Goal: Information Seeking & Learning: Find specific fact

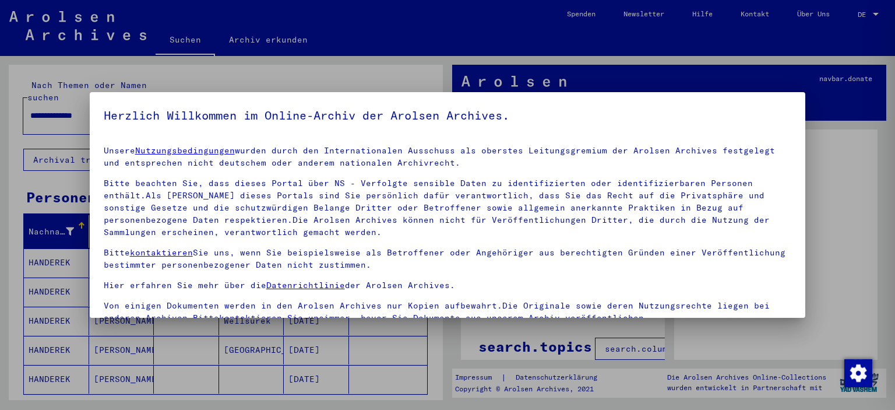
click at [3, 180] on div at bounding box center [447, 205] width 895 height 410
click at [451, 170] on div "Unsere Nutzungsbedingungen wurden durch den Internationalen Ausschuss als obers…" at bounding box center [448, 235] width 688 height 180
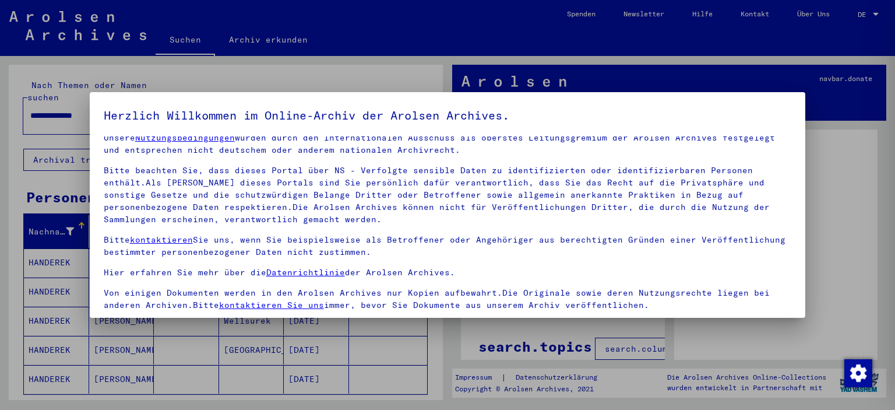
scroll to position [99, 0]
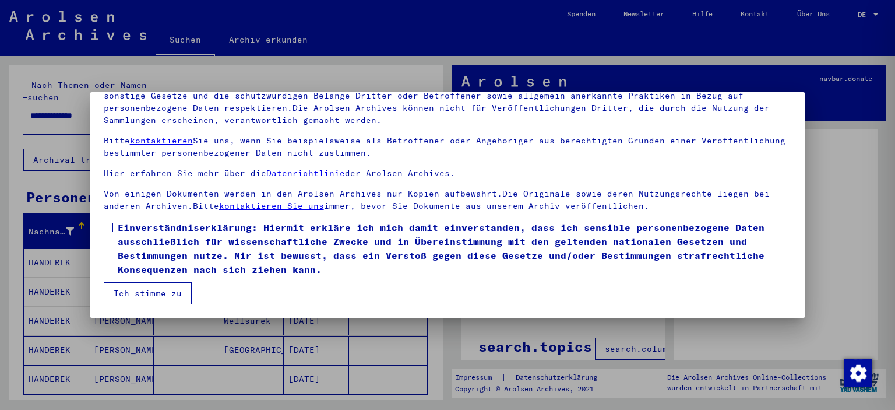
click at [112, 224] on span at bounding box center [108, 227] width 9 height 9
click at [133, 293] on button "Ich stimme zu" at bounding box center [148, 293] width 88 height 22
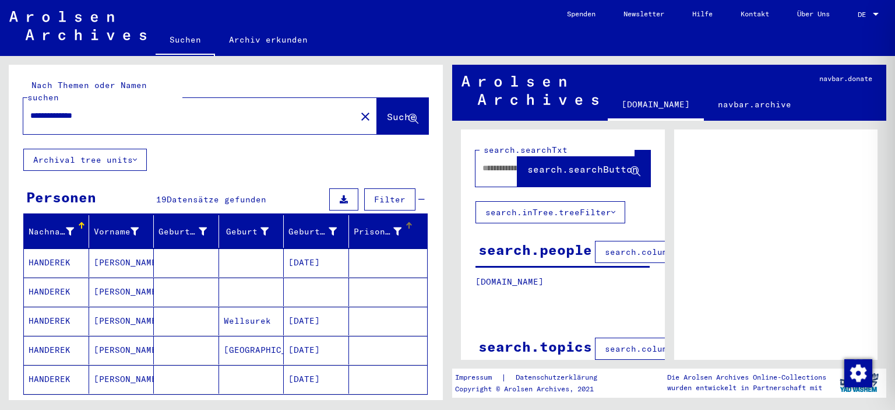
click at [373, 226] on div "Prisoner #" at bounding box center [378, 232] width 48 height 12
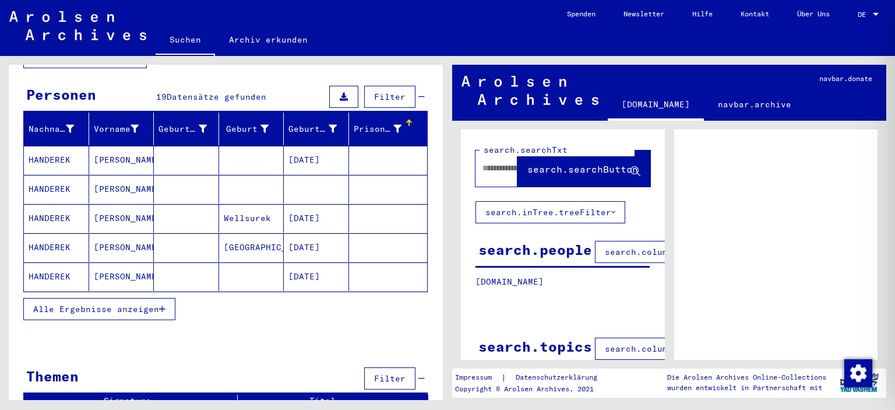
scroll to position [107, 0]
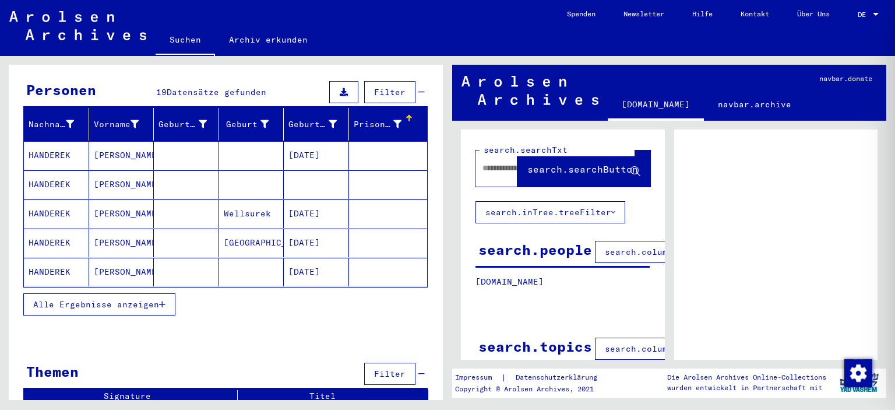
click at [114, 299] on span "Alle Ergebnisse anzeigen" at bounding box center [96, 304] width 126 height 10
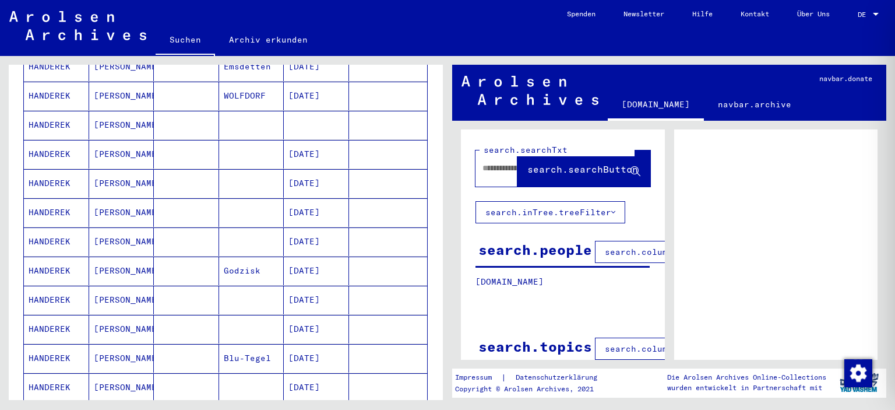
scroll to position [302, 0]
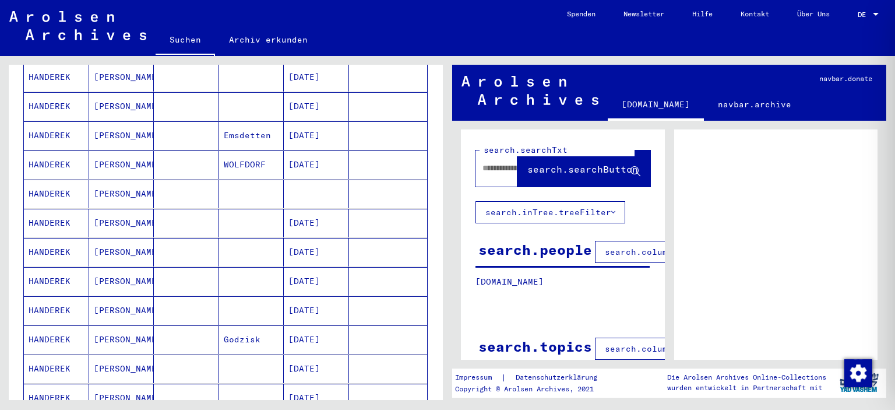
click at [62, 153] on mat-cell "HANDEREK" at bounding box center [56, 164] width 65 height 29
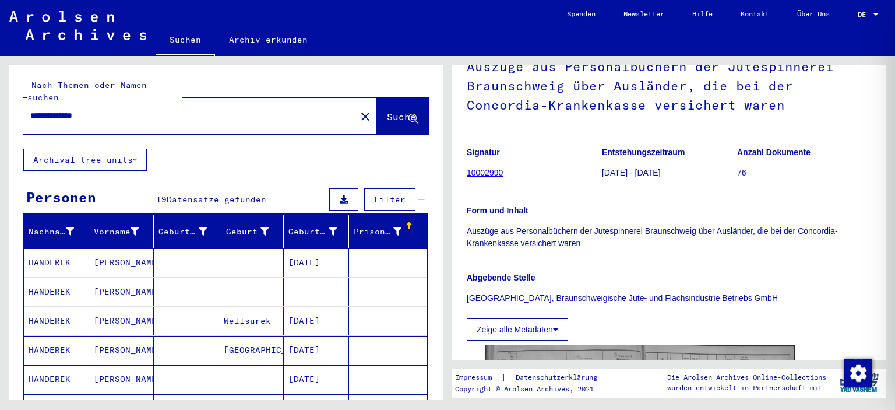
click at [62, 253] on mat-cell "HANDEREK" at bounding box center [56, 262] width 65 height 29
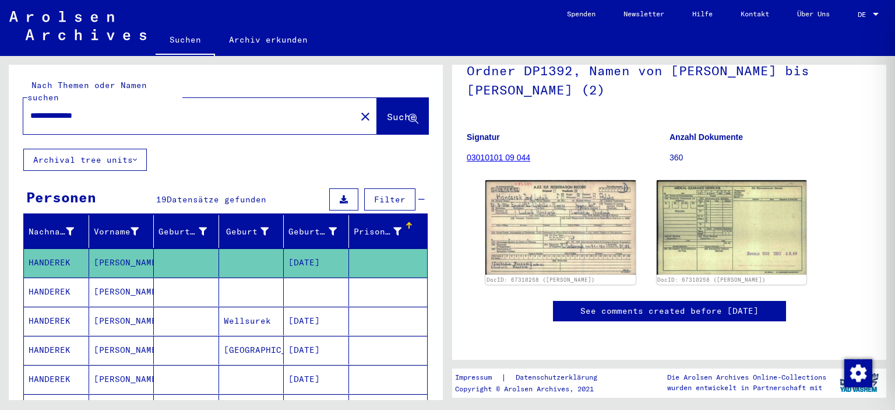
scroll to position [175, 0]
click at [233, 283] on mat-cell at bounding box center [251, 291] width 65 height 29
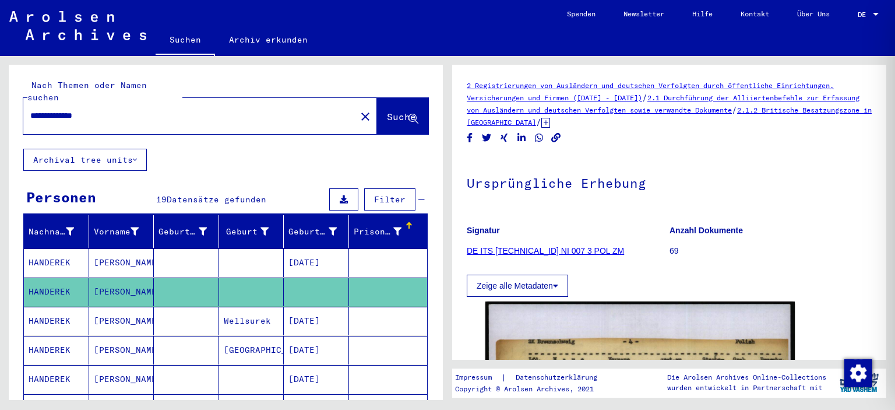
click at [246, 307] on mat-cell "Wellsurek" at bounding box center [251, 321] width 65 height 29
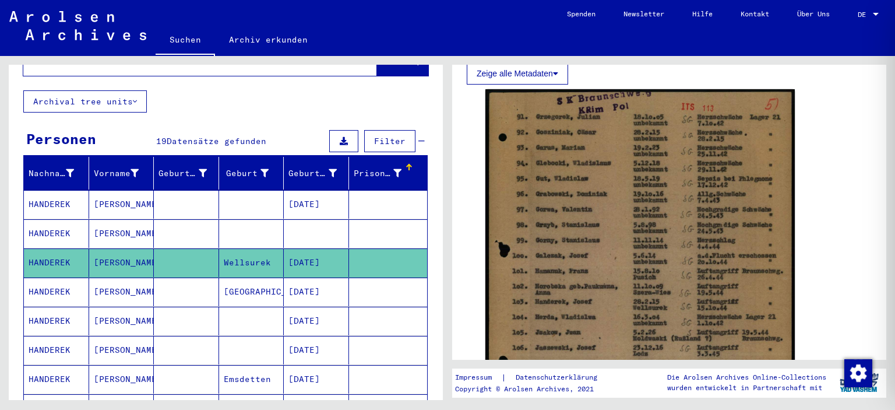
scroll to position [233, 0]
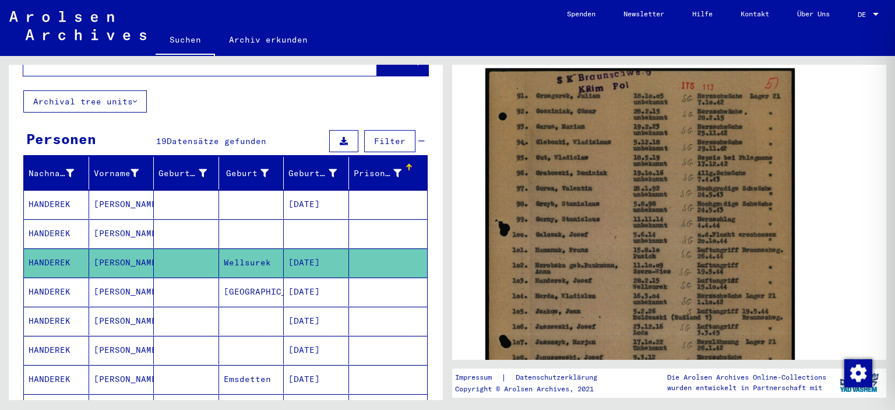
click at [319, 278] on mat-cell "[DATE]" at bounding box center [316, 291] width 65 height 29
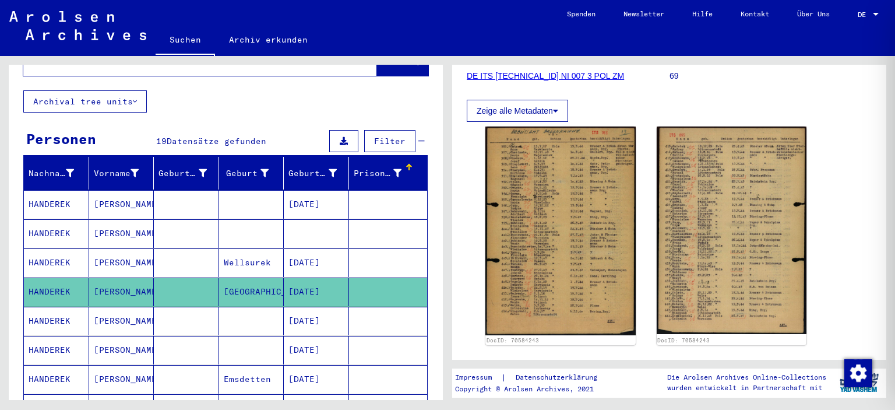
click at [385, 307] on mat-cell at bounding box center [388, 321] width 79 height 29
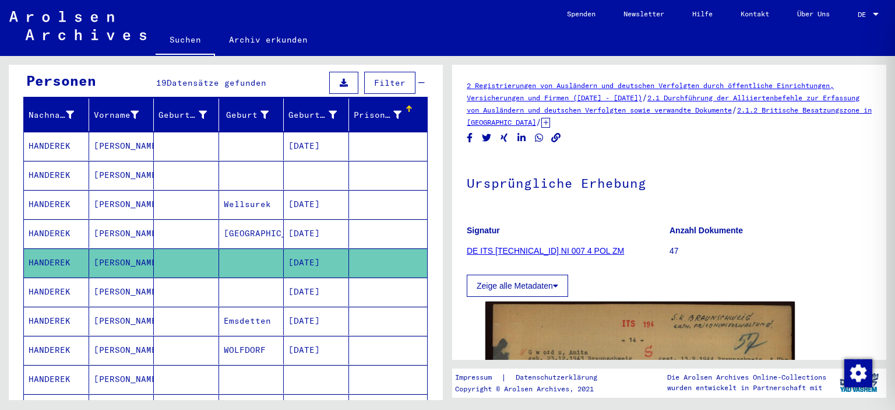
click at [384, 277] on mat-cell at bounding box center [388, 291] width 79 height 29
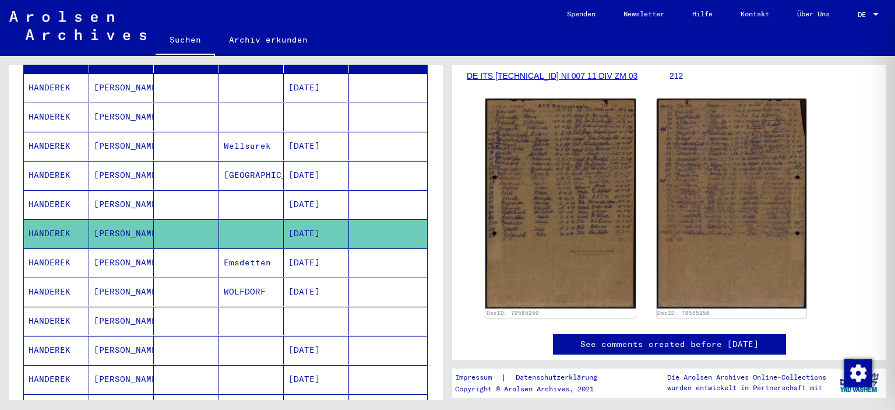
click at [391, 258] on mat-cell at bounding box center [388, 262] width 79 height 29
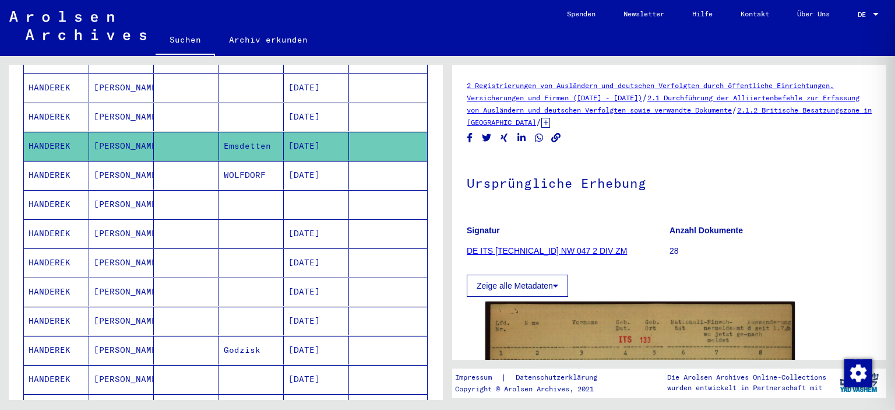
click at [356, 163] on mat-cell at bounding box center [388, 175] width 79 height 29
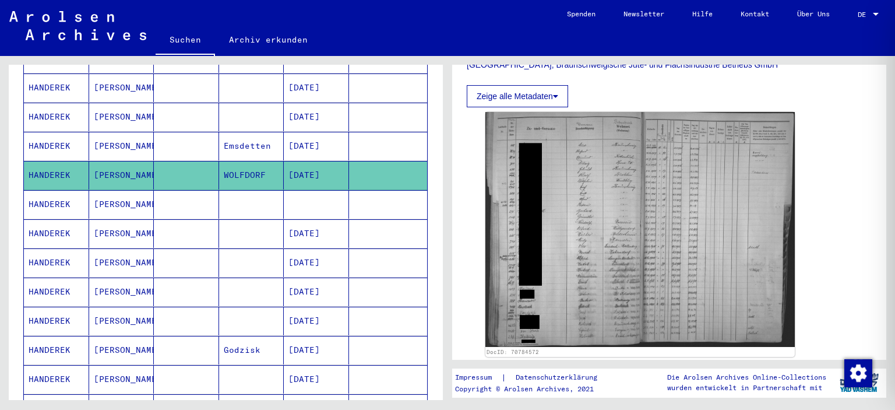
click at [382, 195] on mat-cell at bounding box center [388, 204] width 79 height 29
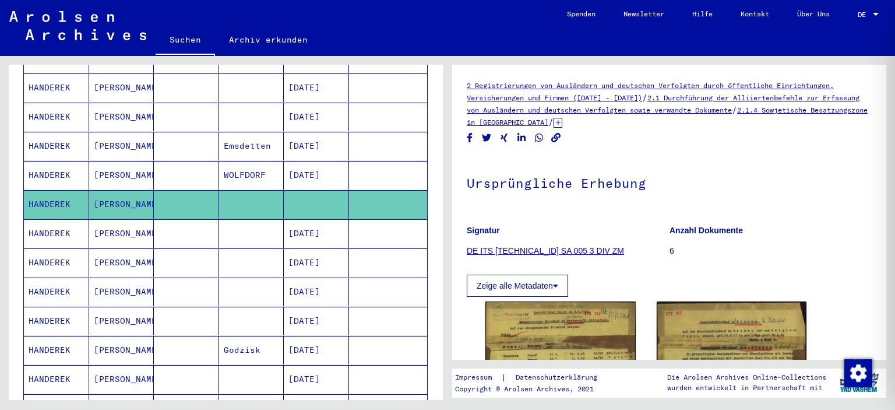
click at [388, 248] on mat-cell at bounding box center [388, 262] width 79 height 29
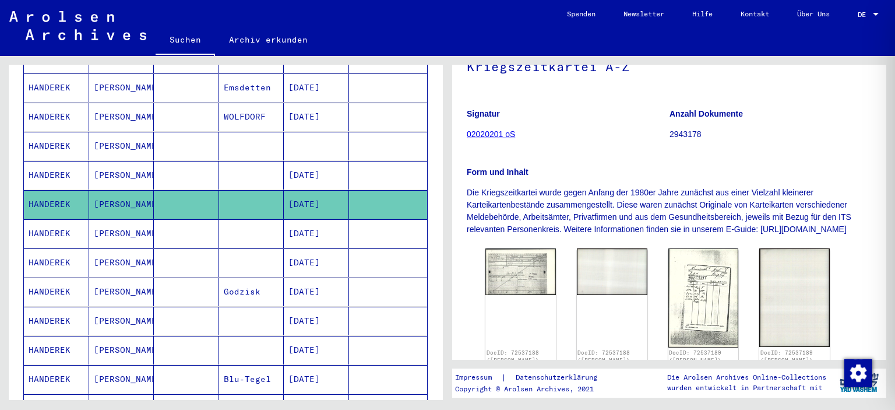
click at [381, 224] on mat-cell at bounding box center [388, 233] width 79 height 29
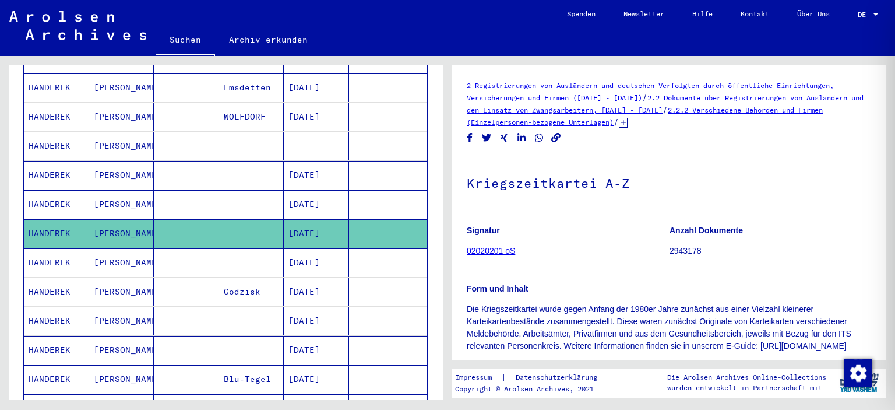
click at [373, 251] on mat-cell at bounding box center [388, 262] width 79 height 29
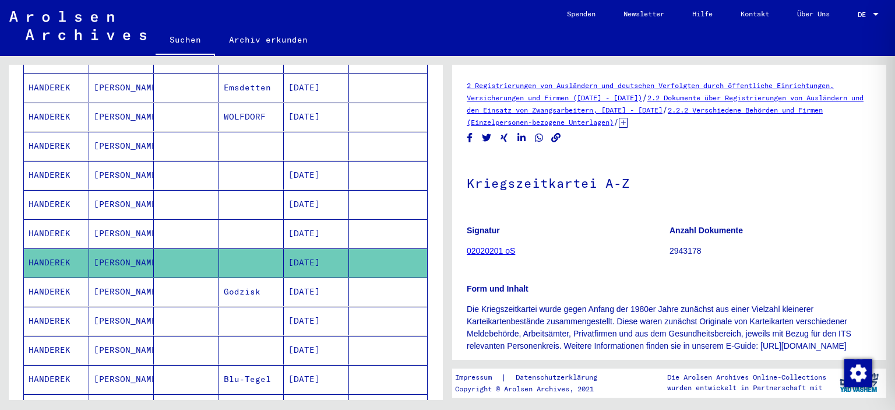
click at [368, 283] on mat-cell at bounding box center [388, 291] width 79 height 29
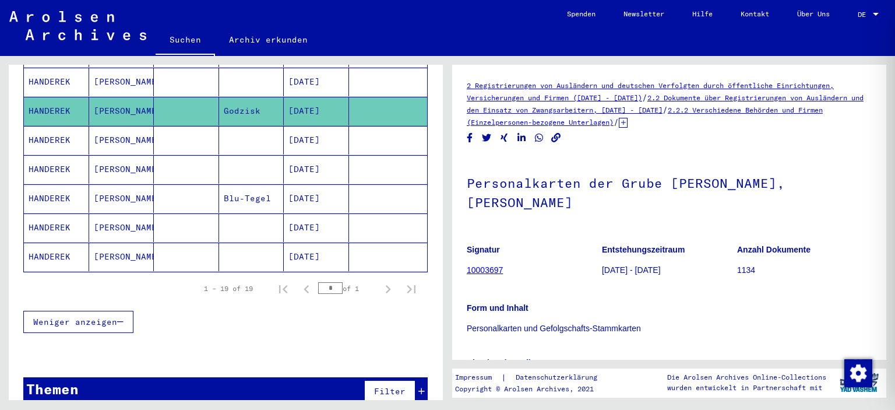
click at [359, 213] on mat-cell at bounding box center [388, 227] width 79 height 29
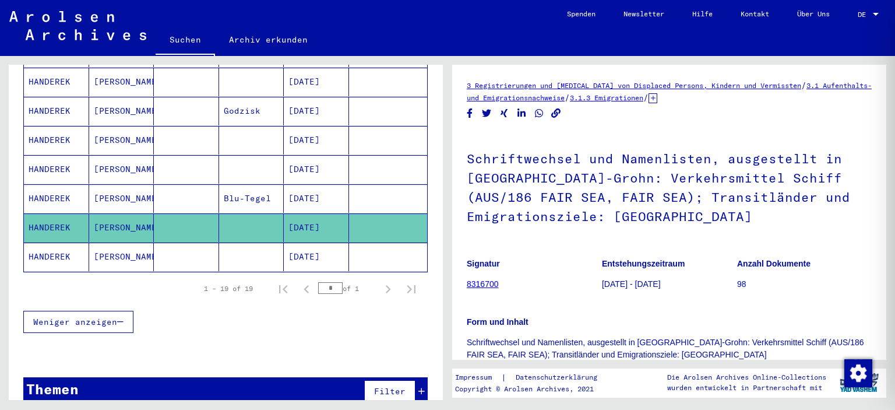
click at [368, 244] on mat-cell at bounding box center [388, 256] width 79 height 29
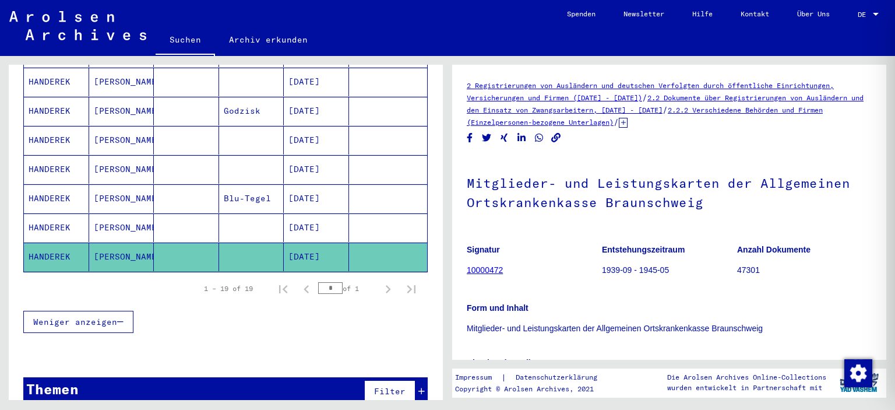
click at [365, 220] on mat-cell at bounding box center [388, 227] width 79 height 29
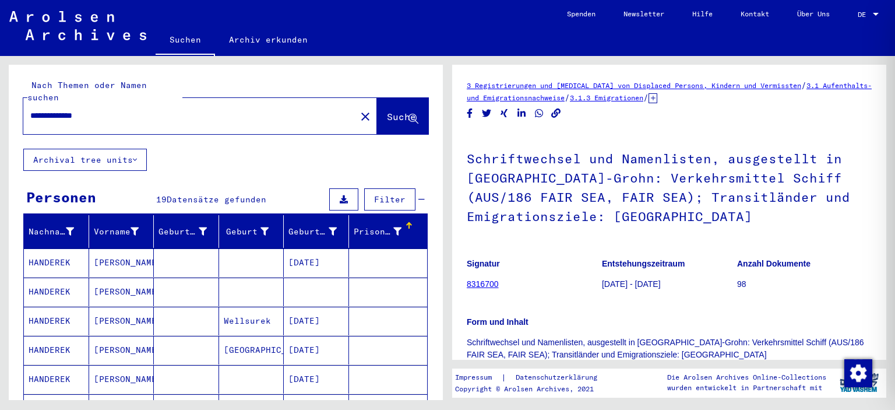
click at [131, 149] on button "Archival tree units" at bounding box center [85, 160] width 124 height 22
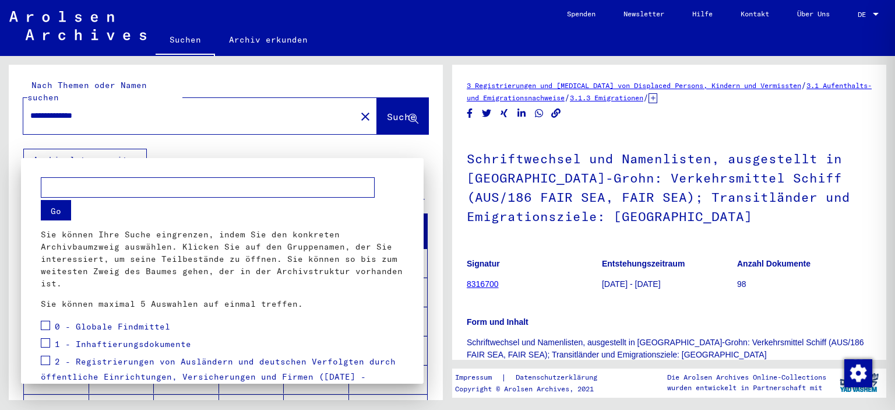
click at [67, 326] on span "0 - Globale Findmittel" at bounding box center [112, 326] width 115 height 10
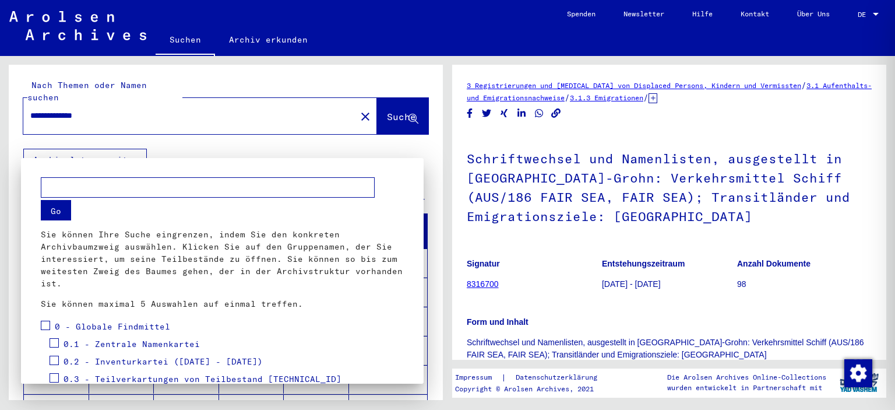
click at [62, 212] on button "Go" at bounding box center [56, 210] width 30 height 20
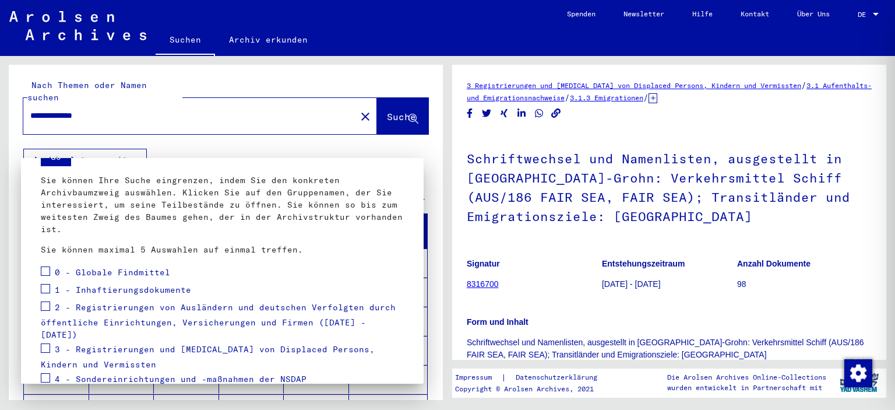
click at [359, 114] on div at bounding box center [447, 205] width 895 height 410
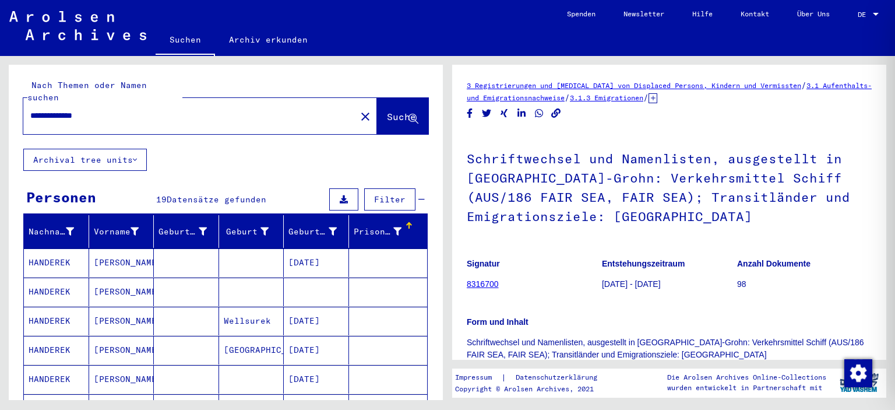
click at [378, 194] on span "Filter" at bounding box center [389, 199] width 31 height 10
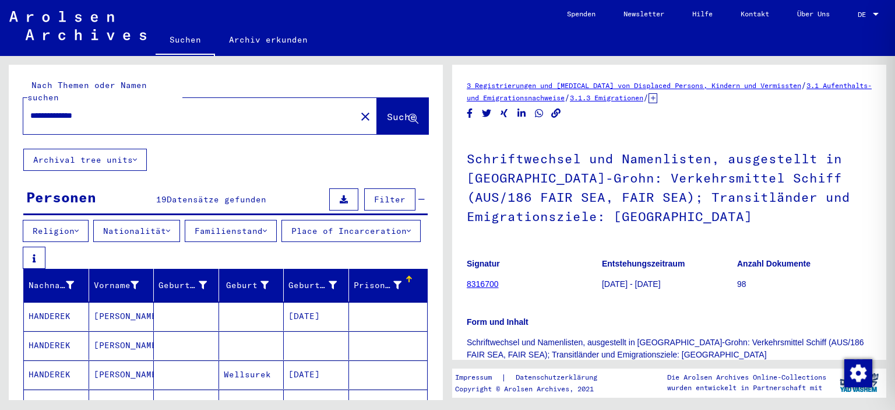
click at [75, 221] on button "Religion" at bounding box center [56, 231] width 66 height 22
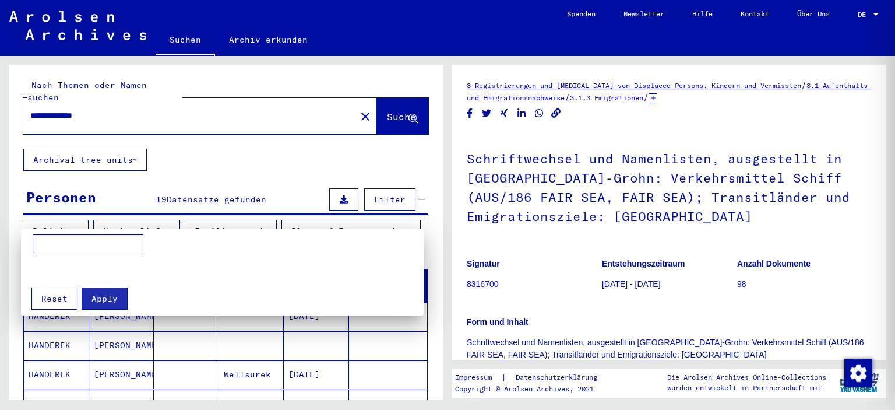
click at [81, 250] on input at bounding box center [88, 243] width 111 height 19
click at [64, 301] on span "Reset" at bounding box center [54, 298] width 26 height 10
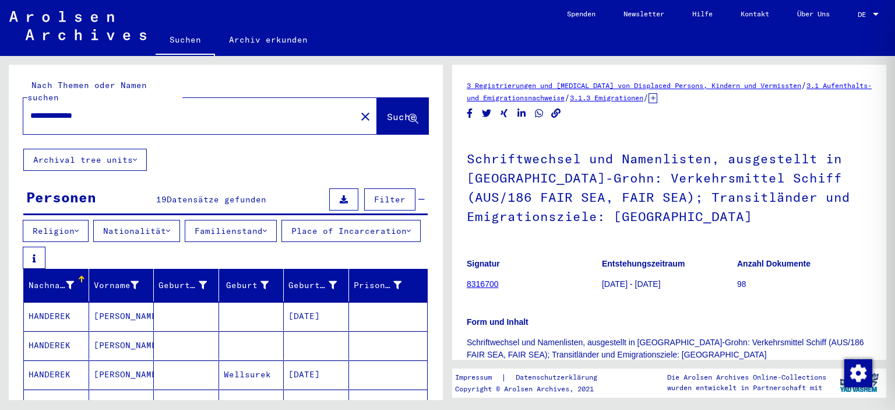
click at [118, 222] on button "Nationalität" at bounding box center [136, 231] width 87 height 22
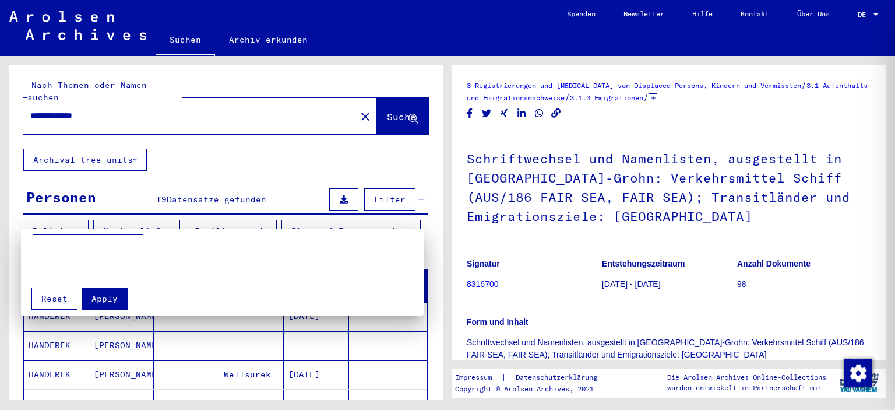
click at [106, 238] on input at bounding box center [88, 243] width 111 height 19
type input "******"
click at [104, 294] on span "Apply" at bounding box center [105, 298] width 26 height 10
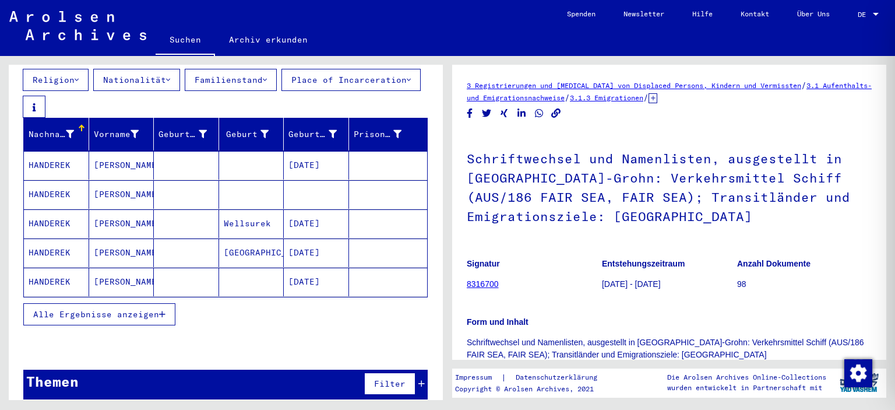
click at [374, 378] on button "Filter" at bounding box center [389, 383] width 51 height 22
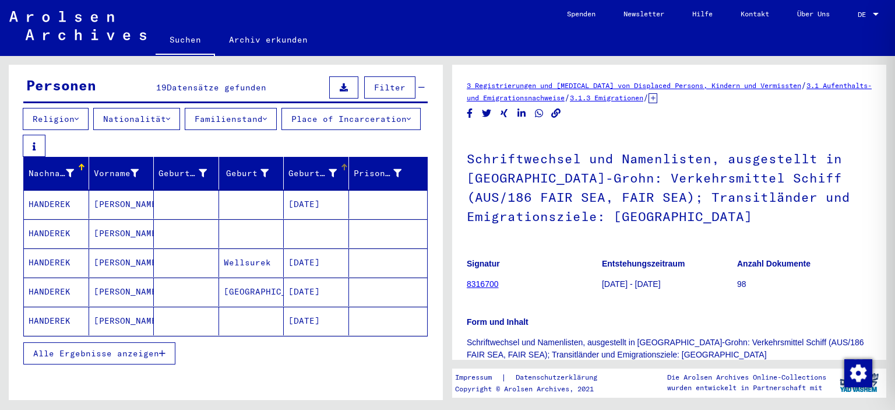
scroll to position [209, 0]
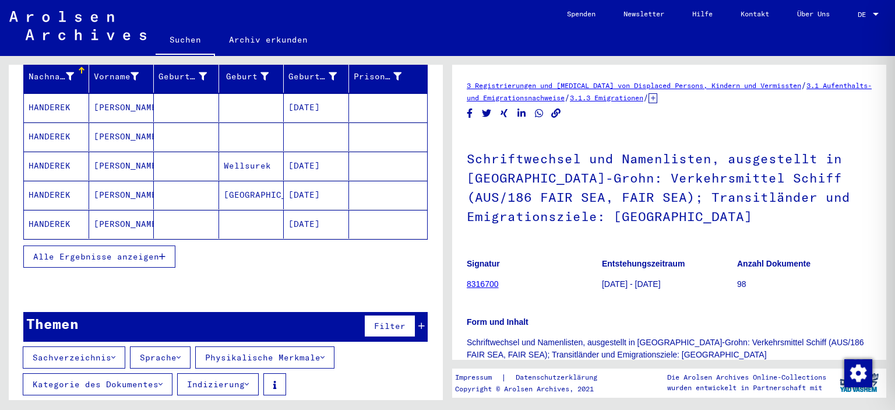
click at [114, 254] on button "Alle Ergebnisse anzeigen" at bounding box center [99, 256] width 152 height 22
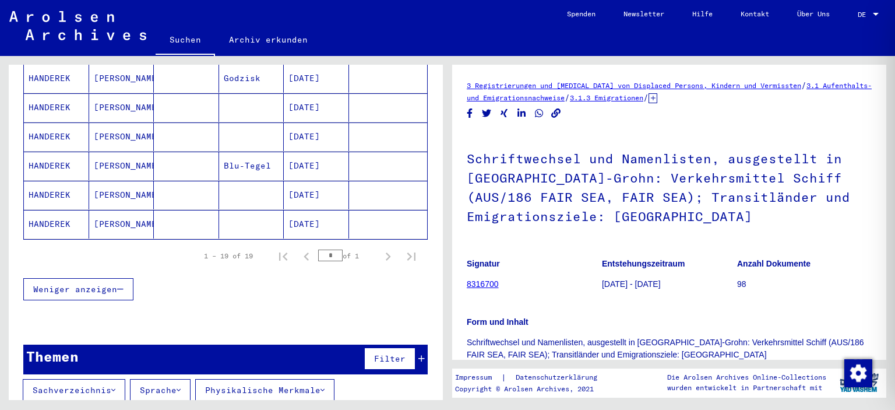
scroll to position [558, 0]
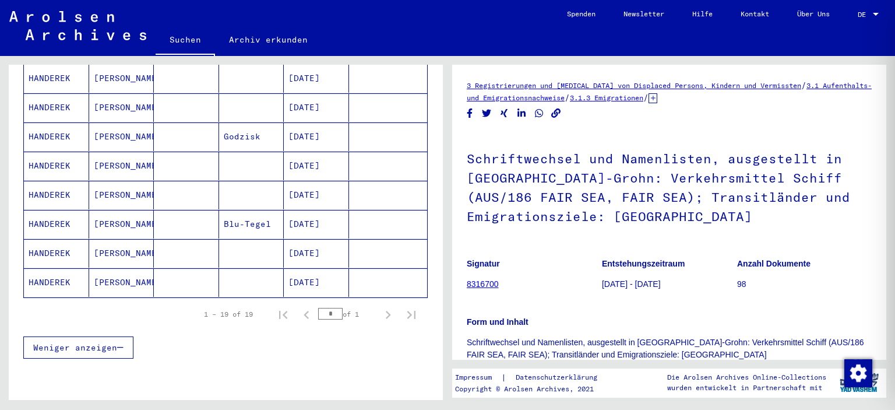
click at [157, 128] on mat-cell at bounding box center [186, 136] width 65 height 29
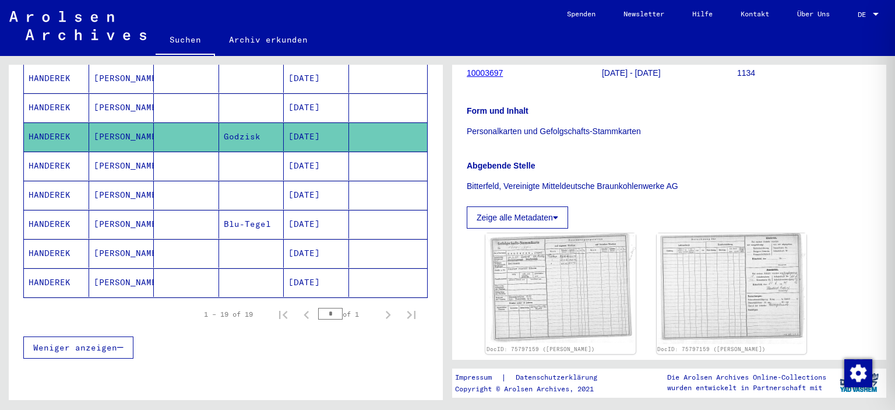
scroll to position [291, 0]
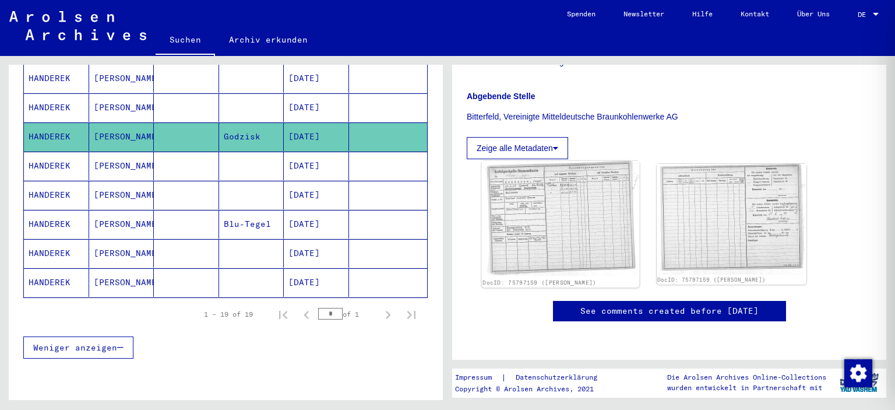
click at [564, 182] on img at bounding box center [560, 218] width 157 height 115
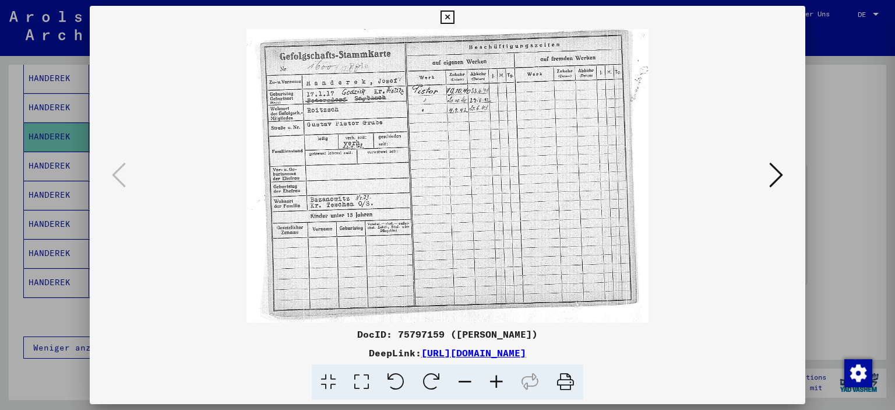
click at [381, 95] on img at bounding box center [447, 175] width 637 height 293
click at [493, 386] on icon at bounding box center [496, 382] width 31 height 36
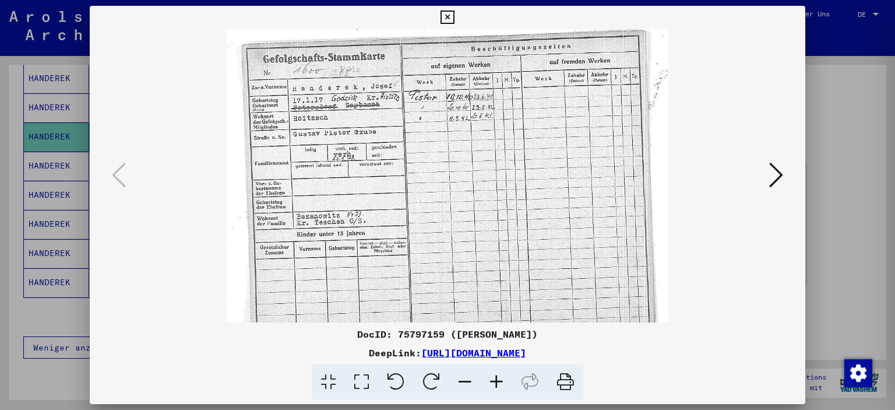
click at [493, 386] on icon at bounding box center [496, 382] width 31 height 36
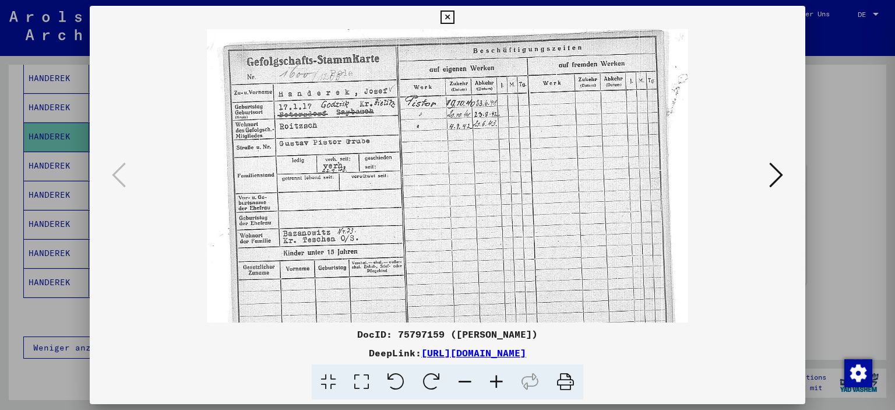
click at [493, 386] on icon at bounding box center [496, 382] width 31 height 36
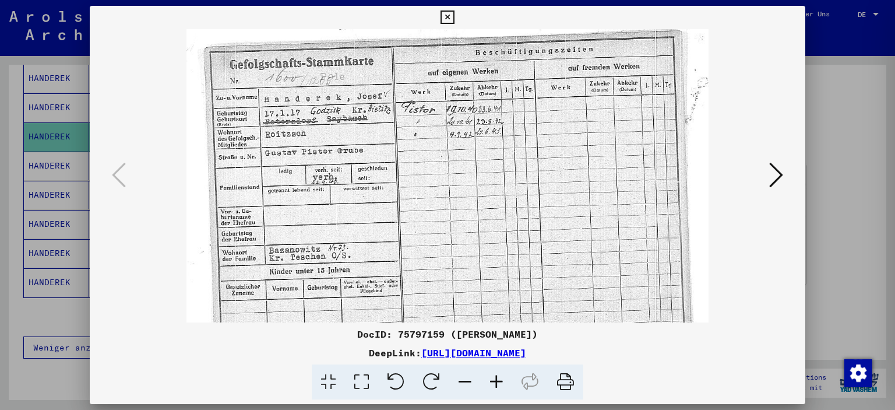
click at [493, 386] on icon at bounding box center [496, 382] width 31 height 36
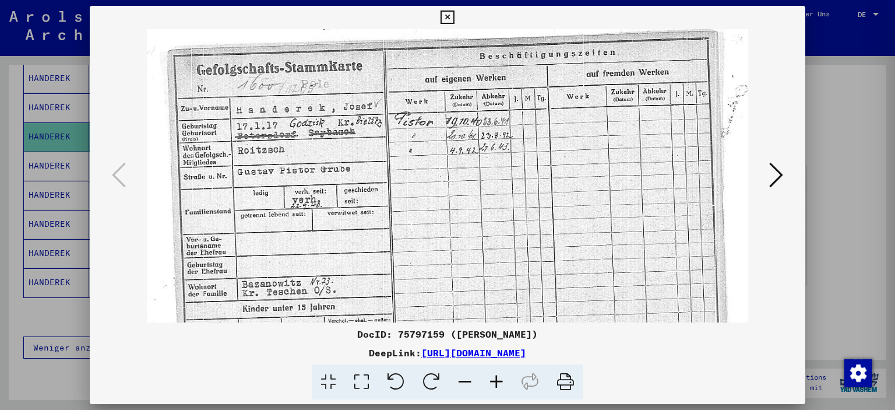
click at [493, 386] on icon at bounding box center [496, 382] width 31 height 36
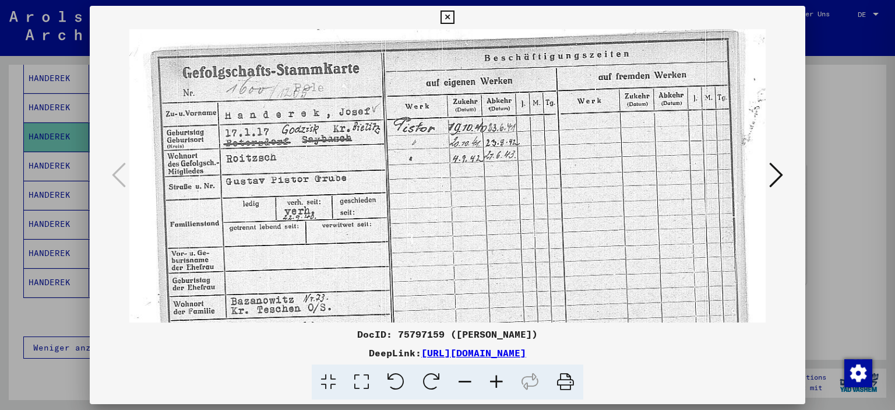
click at [493, 386] on icon at bounding box center [496, 382] width 31 height 36
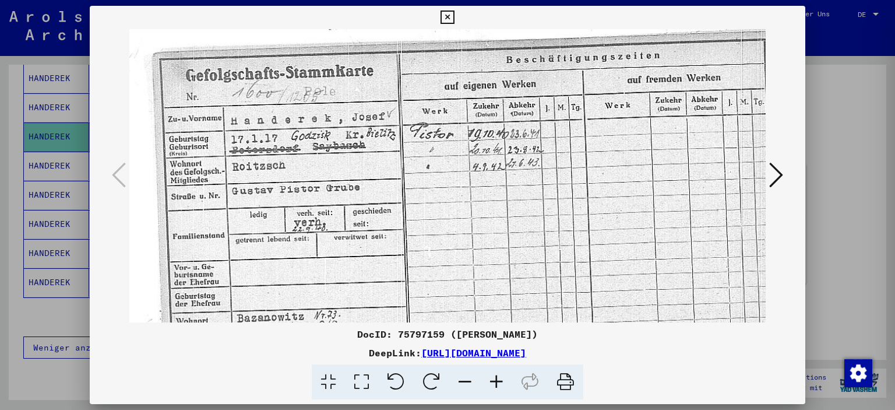
click at [493, 386] on icon at bounding box center [496, 382] width 31 height 36
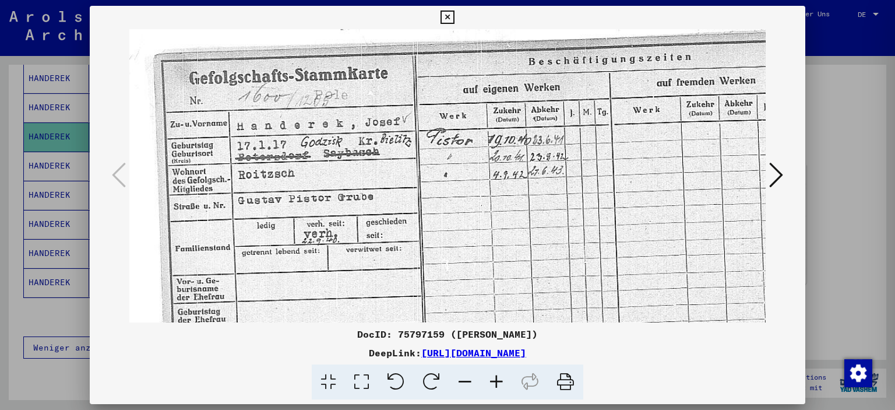
scroll to position [108, 2]
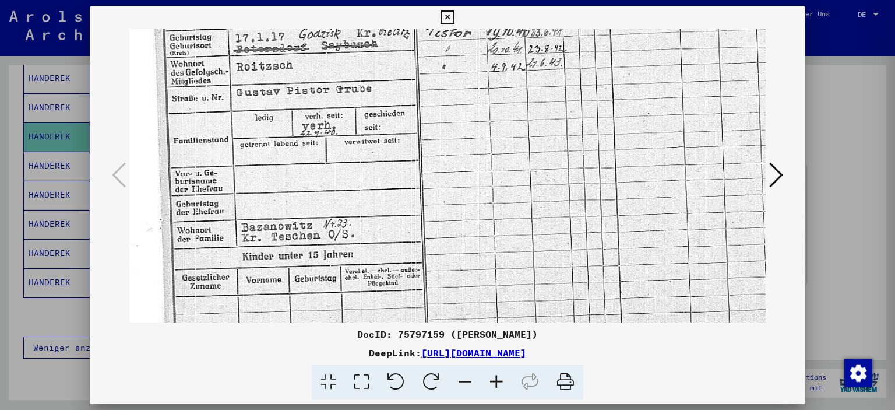
drag, startPoint x: 301, startPoint y: 268, endPoint x: 312, endPoint y: 163, distance: 106.2
click at [312, 163] on img at bounding box center [489, 184] width 722 height 526
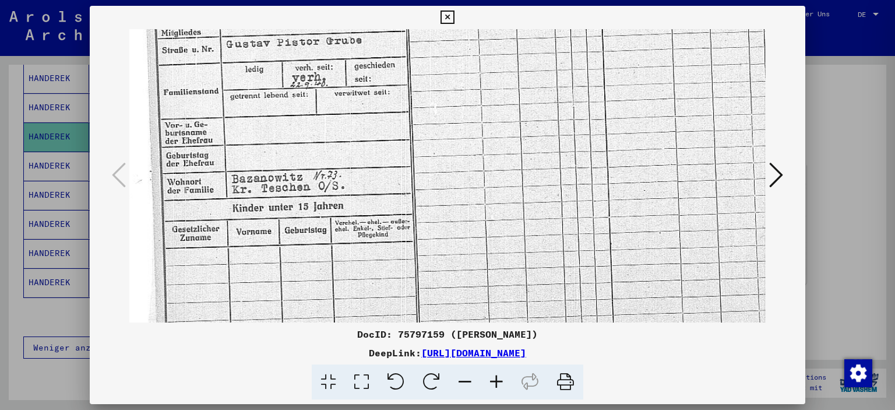
scroll to position [233, 12]
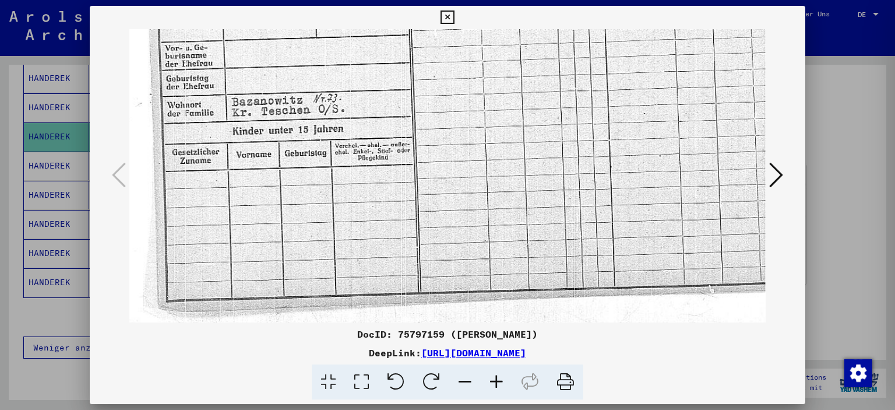
drag, startPoint x: 305, startPoint y: 249, endPoint x: 303, endPoint y: 59, distance: 190.0
click at [303, 59] on img at bounding box center [479, 59] width 722 height 526
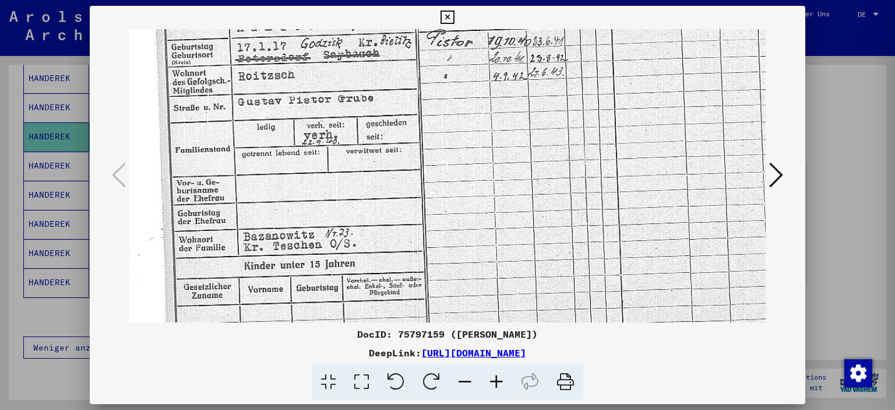
drag, startPoint x: 310, startPoint y: 164, endPoint x: 317, endPoint y: 198, distance: 34.5
click at [317, 198] on img at bounding box center [490, 194] width 722 height 526
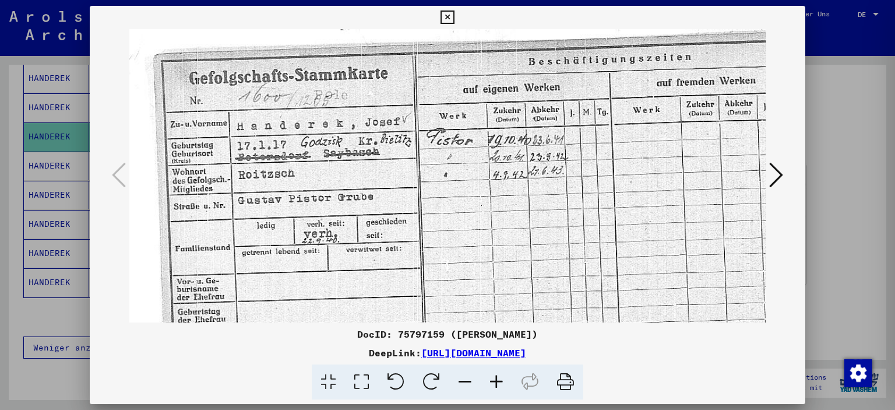
drag, startPoint x: 325, startPoint y: 135, endPoint x: 326, endPoint y: 299, distance: 164.4
click at [326, 299] on img at bounding box center [490, 292] width 722 height 526
click at [450, 18] on icon at bounding box center [447, 17] width 13 height 14
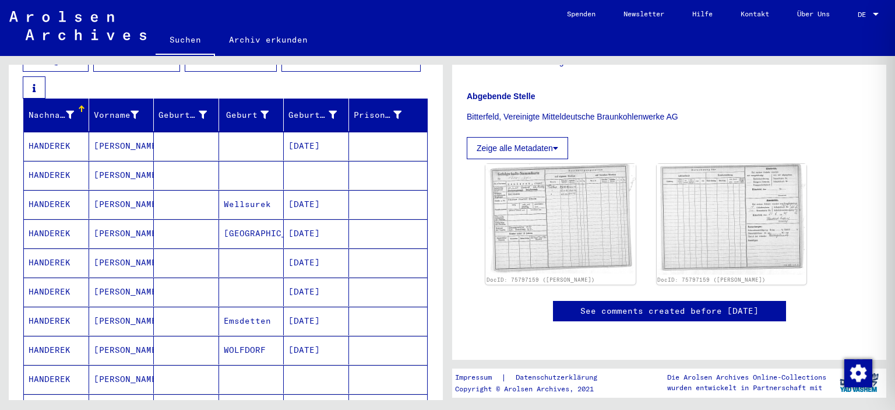
scroll to position [150, 0]
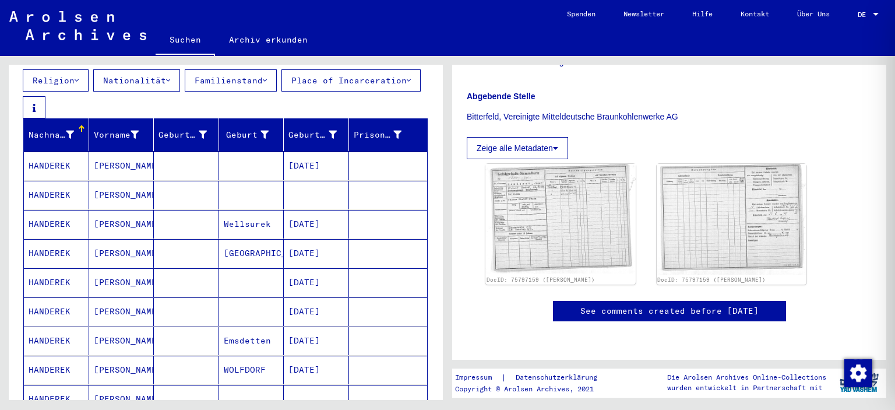
click at [371, 181] on mat-cell at bounding box center [388, 195] width 79 height 29
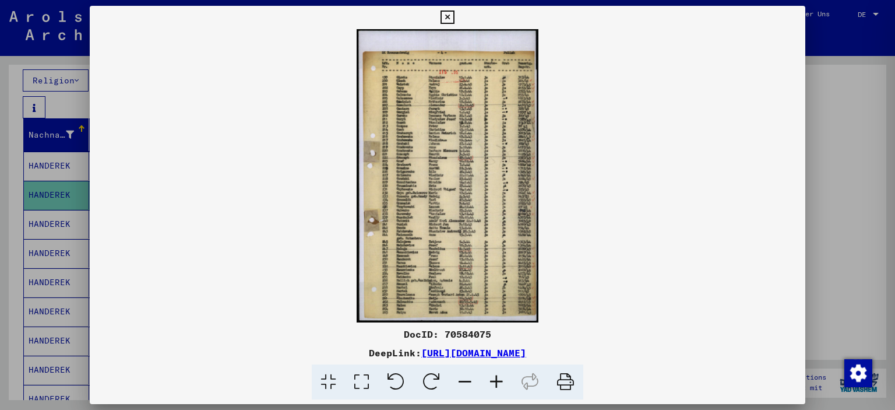
click at [488, 199] on img at bounding box center [448, 175] width 716 height 293
click at [494, 375] on icon at bounding box center [496, 382] width 31 height 36
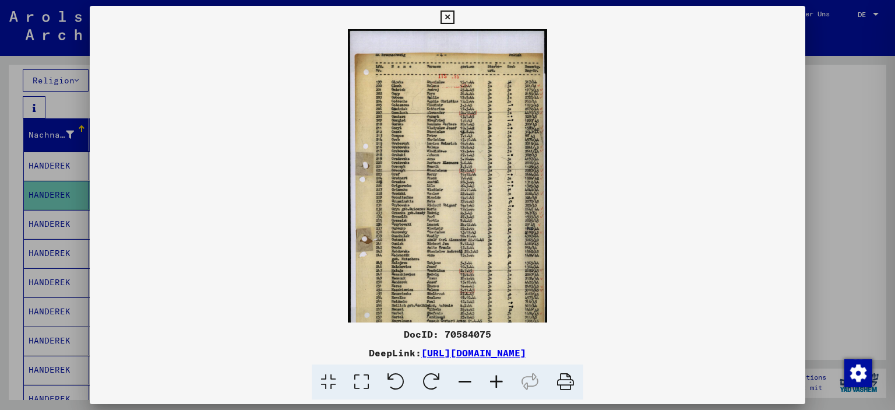
click at [494, 375] on icon at bounding box center [496, 382] width 31 height 36
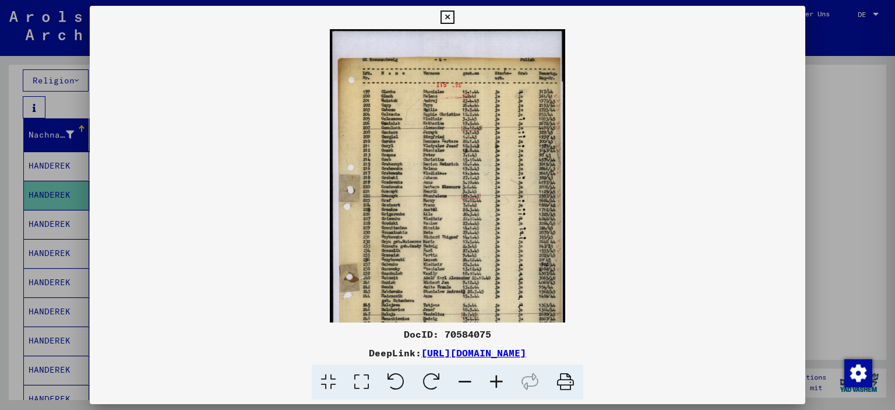
click at [494, 375] on icon at bounding box center [496, 382] width 31 height 36
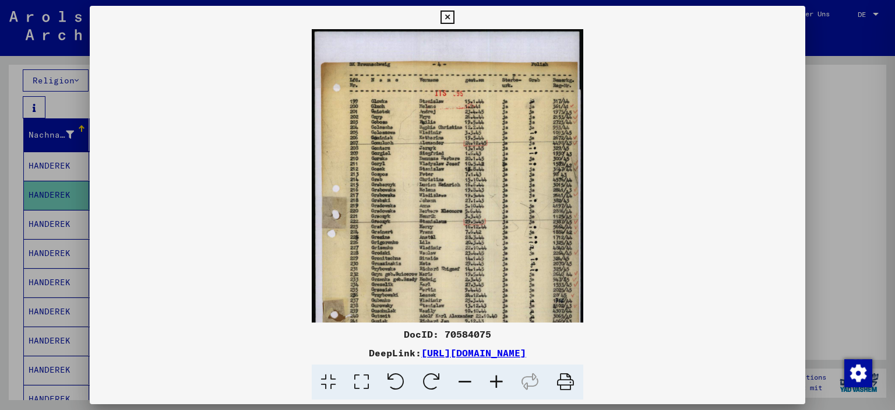
click at [494, 375] on icon at bounding box center [496, 382] width 31 height 36
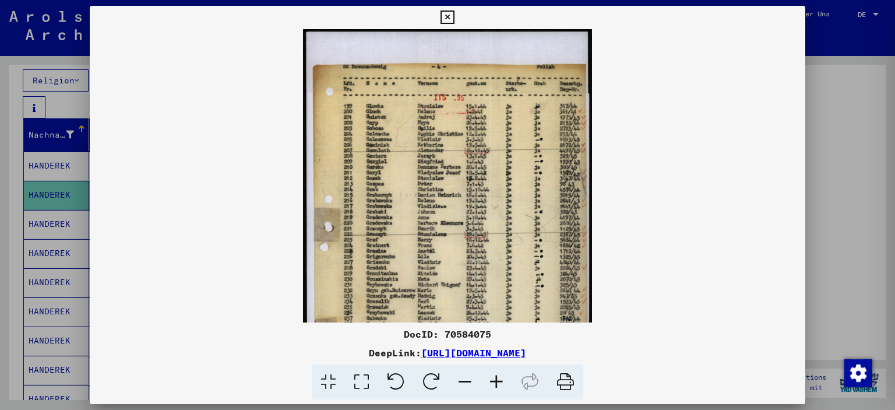
click at [494, 375] on icon at bounding box center [496, 382] width 31 height 36
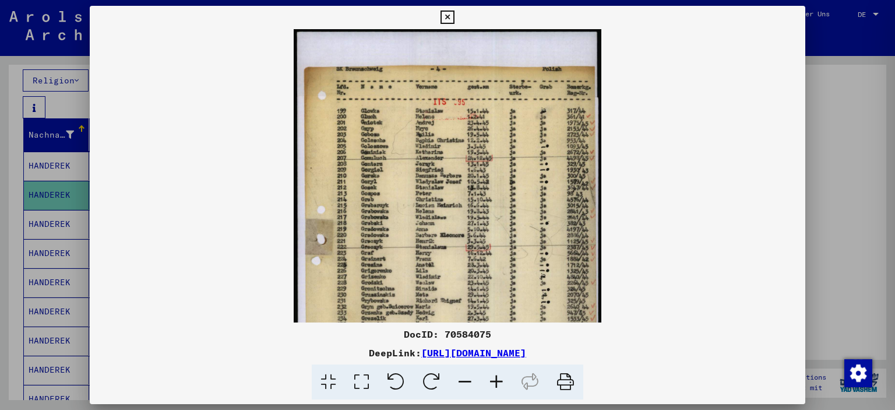
click at [494, 375] on icon at bounding box center [496, 382] width 31 height 36
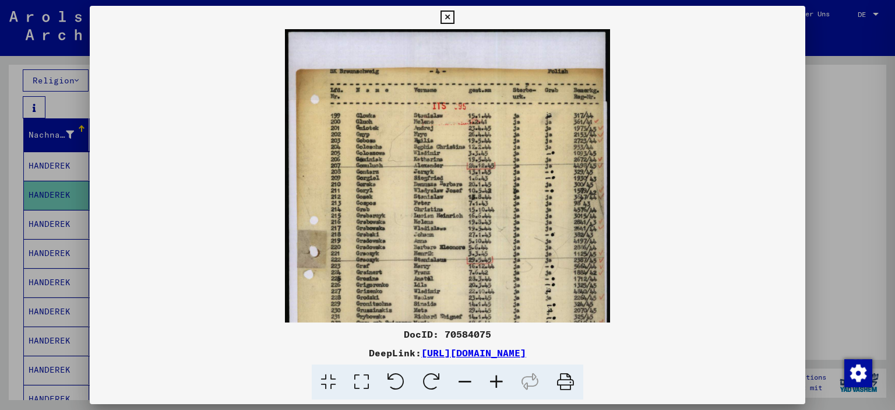
click at [494, 375] on icon at bounding box center [496, 382] width 31 height 36
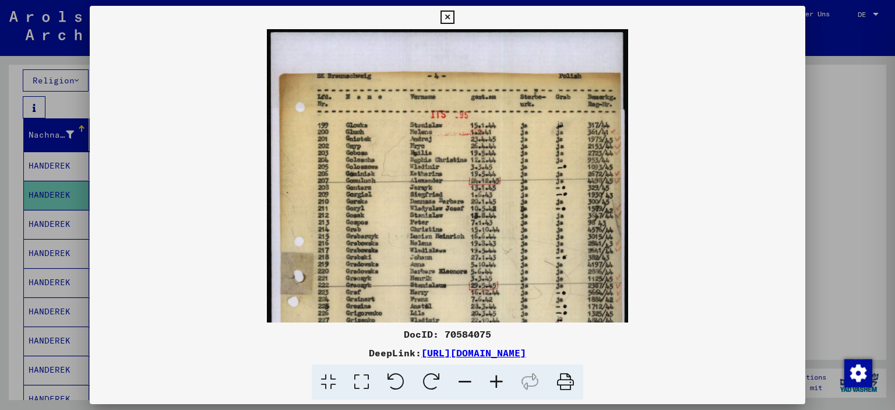
click at [494, 375] on icon at bounding box center [496, 382] width 31 height 36
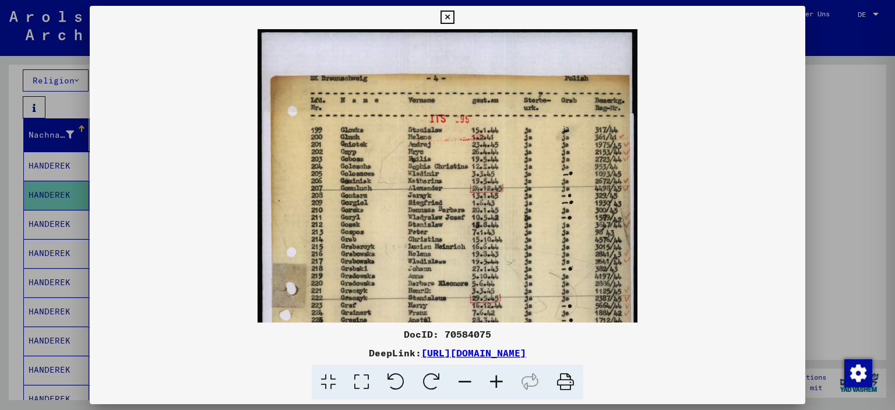
click at [494, 375] on icon at bounding box center [496, 382] width 31 height 36
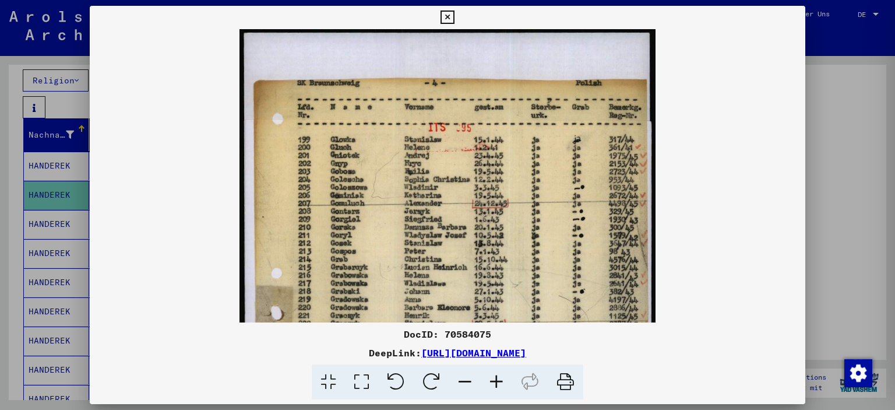
click at [494, 375] on icon at bounding box center [496, 382] width 31 height 36
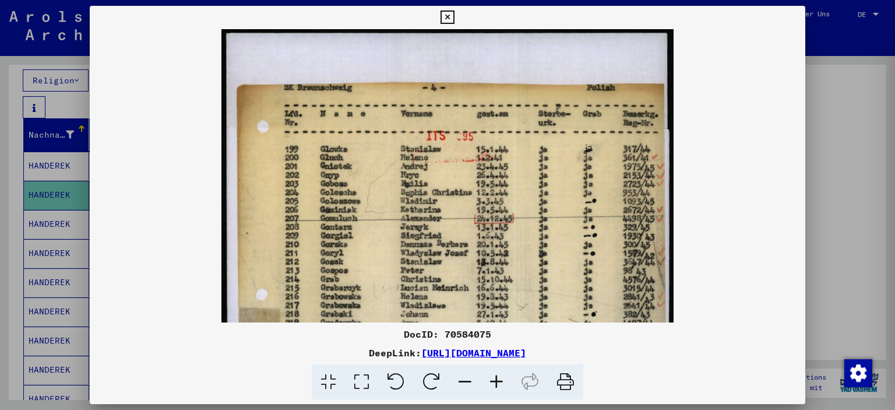
click at [494, 375] on icon at bounding box center [496, 382] width 31 height 36
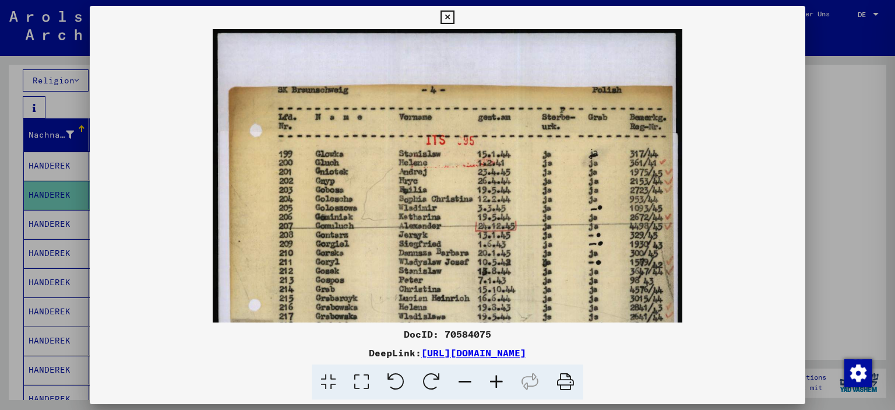
click at [494, 375] on icon at bounding box center [496, 382] width 31 height 36
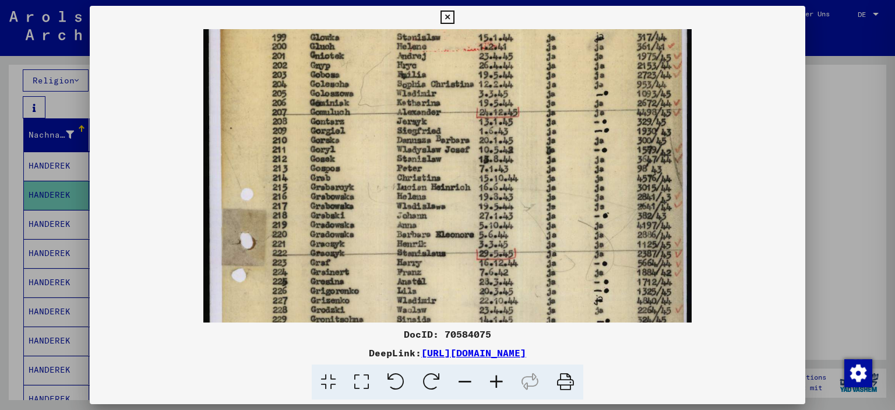
drag, startPoint x: 425, startPoint y: 278, endPoint x: 403, endPoint y: 133, distance: 146.2
click at [403, 133] on img at bounding box center [447, 302] width 488 height 789
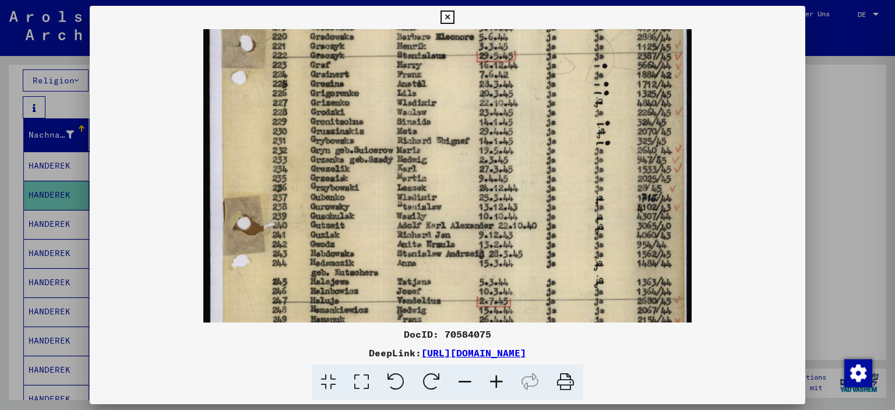
drag, startPoint x: 411, startPoint y: 219, endPoint x: 384, endPoint y: 66, distance: 155.7
click at [384, 66] on img at bounding box center [447, 104] width 488 height 789
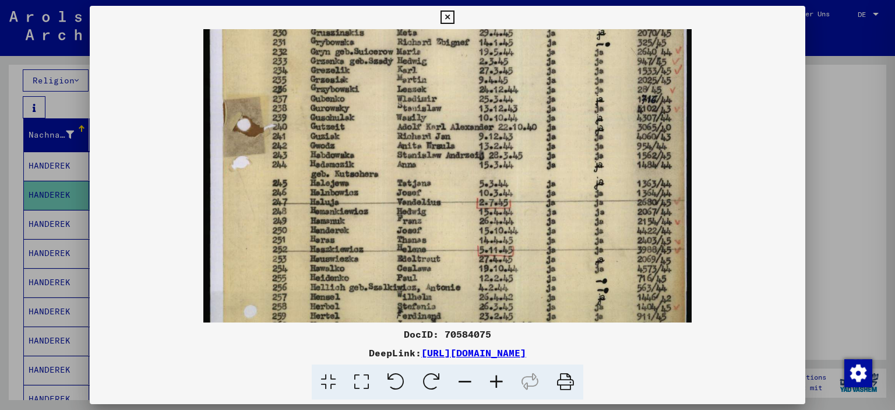
drag, startPoint x: 392, startPoint y: 146, endPoint x: 391, endPoint y: 64, distance: 81.6
click at [391, 64] on img at bounding box center [447, 5] width 488 height 789
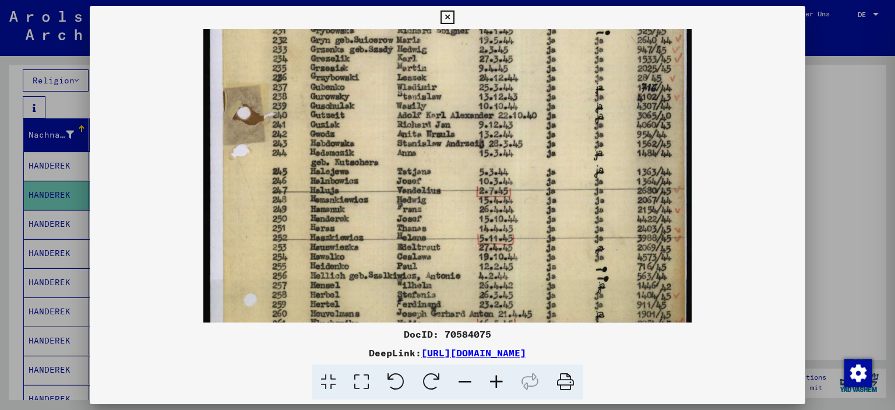
drag, startPoint x: 493, startPoint y: 220, endPoint x: 504, endPoint y: 220, distance: 11.1
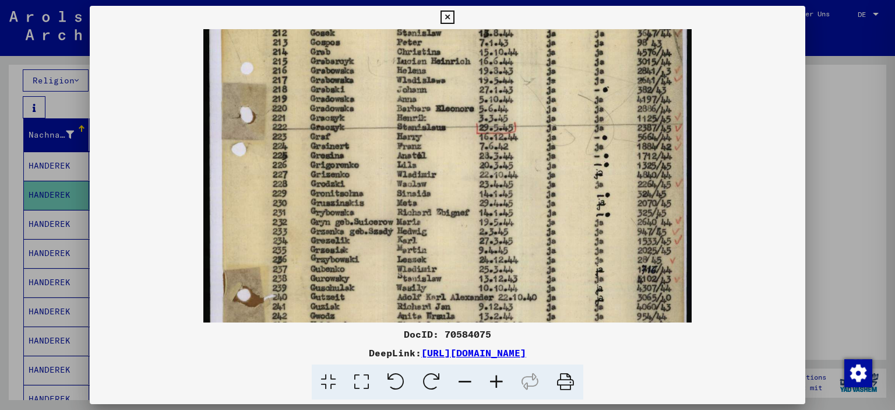
drag, startPoint x: 618, startPoint y: 164, endPoint x: 608, endPoint y: 352, distance: 188.0
click at [609, 352] on div "DocID: 70584075 DeepLink: [URL][DOMAIN_NAME]" at bounding box center [448, 203] width 716 height 394
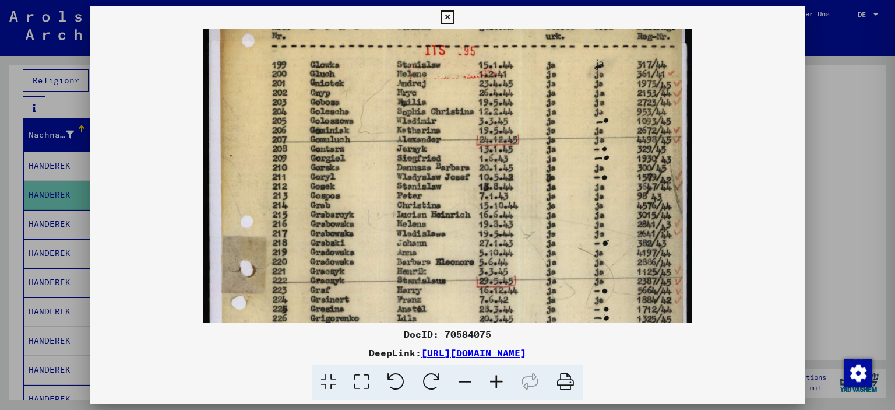
drag, startPoint x: 564, startPoint y: 185, endPoint x: 560, endPoint y: 223, distance: 38.6
click at [540, 324] on div "DocID: 70584075 DeepLink: [URL][DOMAIN_NAME]" at bounding box center [448, 203] width 716 height 394
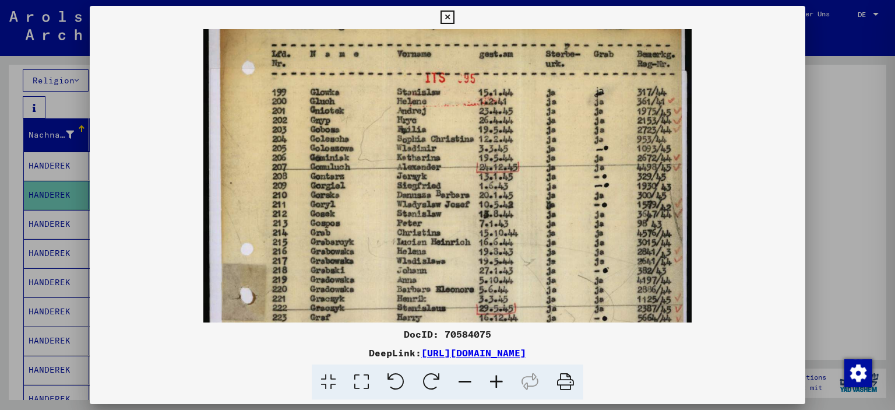
scroll to position [51, 0]
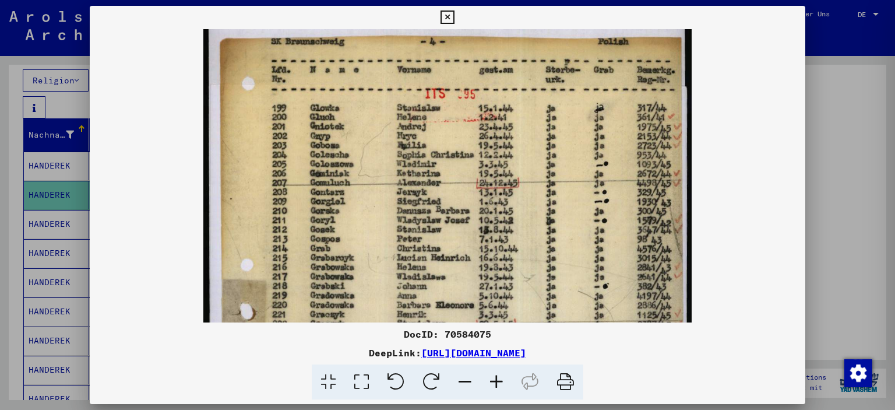
drag, startPoint x: 566, startPoint y: 188, endPoint x: 564, endPoint y: 206, distance: 18.2
click at [564, 206] on img at bounding box center [447, 372] width 488 height 789
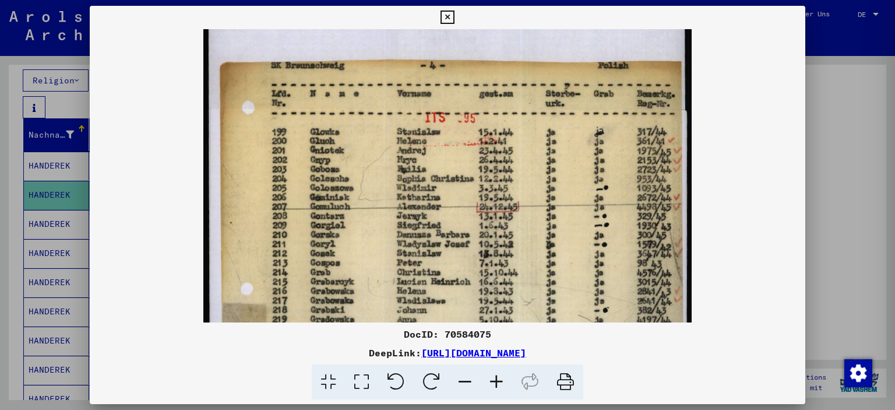
scroll to position [26, 0]
drag, startPoint x: 564, startPoint y: 229, endPoint x: 564, endPoint y: 235, distance: 6.4
click at [564, 235] on img at bounding box center [447, 397] width 488 height 789
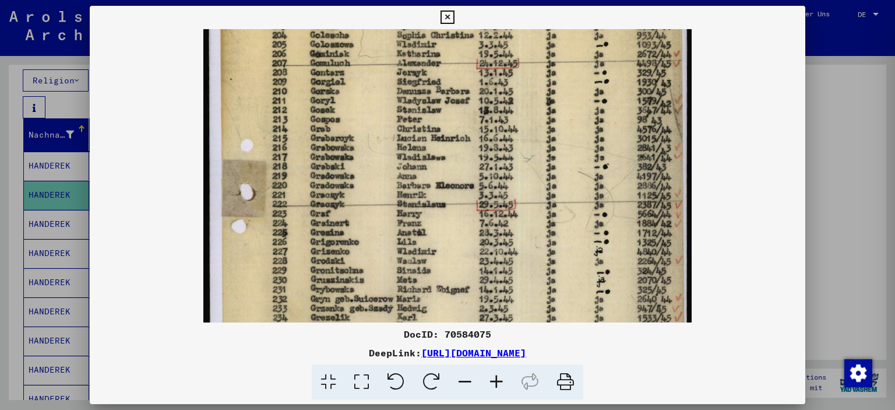
drag, startPoint x: 537, startPoint y: 291, endPoint x: 529, endPoint y: 146, distance: 145.4
click at [529, 146] on img at bounding box center [447, 253] width 488 height 789
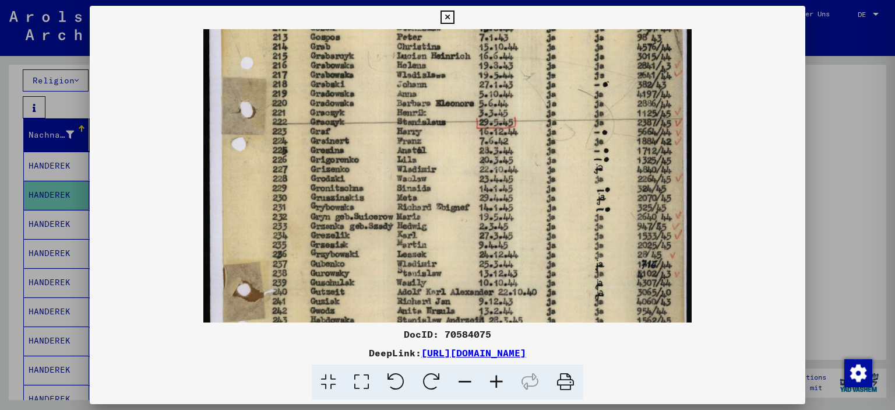
drag, startPoint x: 506, startPoint y: 258, endPoint x: 522, endPoint y: 100, distance: 158.8
click at [522, 100] on img at bounding box center [447, 171] width 488 height 789
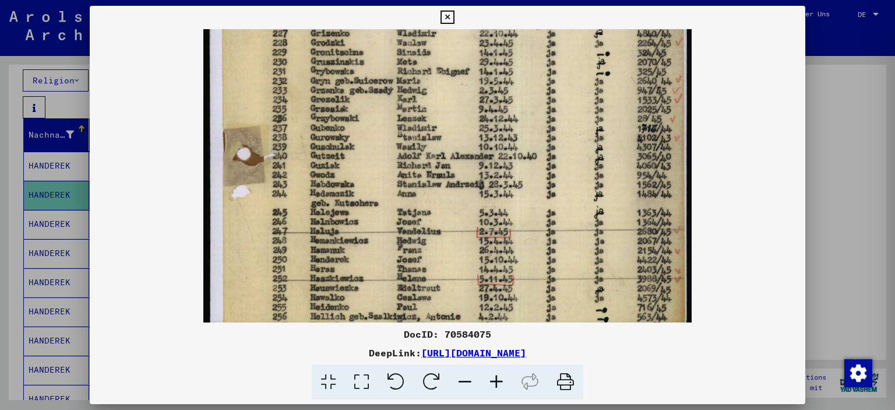
scroll to position [389, 0]
drag, startPoint x: 470, startPoint y: 229, endPoint x: 472, endPoint y: 170, distance: 59.5
click at [472, 170] on img at bounding box center [447, 34] width 488 height 789
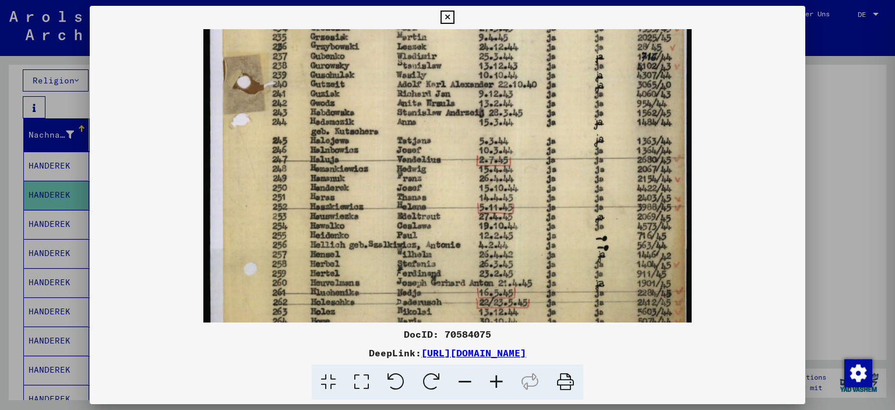
drag, startPoint x: 512, startPoint y: 144, endPoint x: 548, endPoint y: 95, distance: 60.9
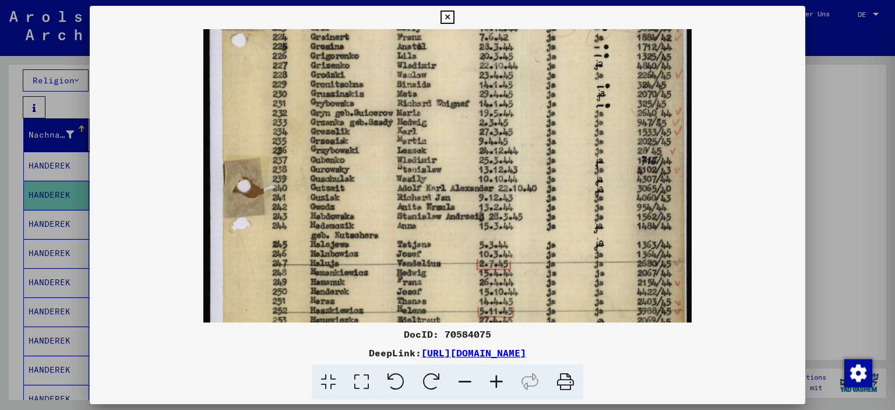
drag, startPoint x: 508, startPoint y: 155, endPoint x: 519, endPoint y: 270, distance: 115.4
click at [519, 270] on img at bounding box center [447, 67] width 488 height 789
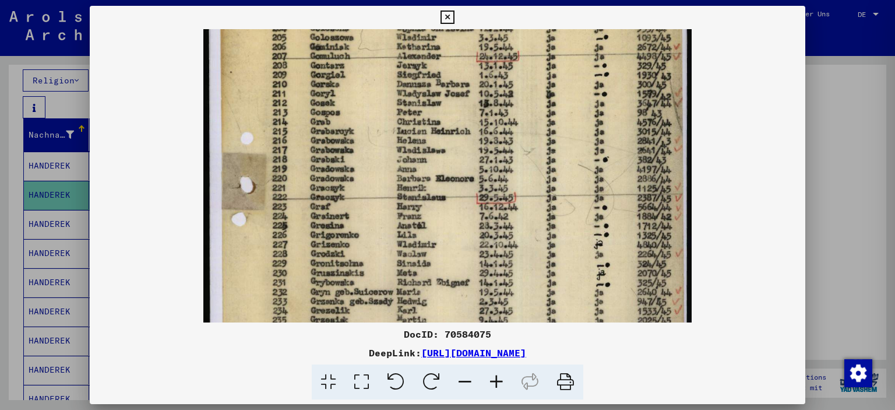
drag, startPoint x: 527, startPoint y: 140, endPoint x: 504, endPoint y: 262, distance: 124.0
click at [520, 372] on div "DocID: 70584075 DeepLink: [URL][DOMAIN_NAME]" at bounding box center [448, 203] width 716 height 394
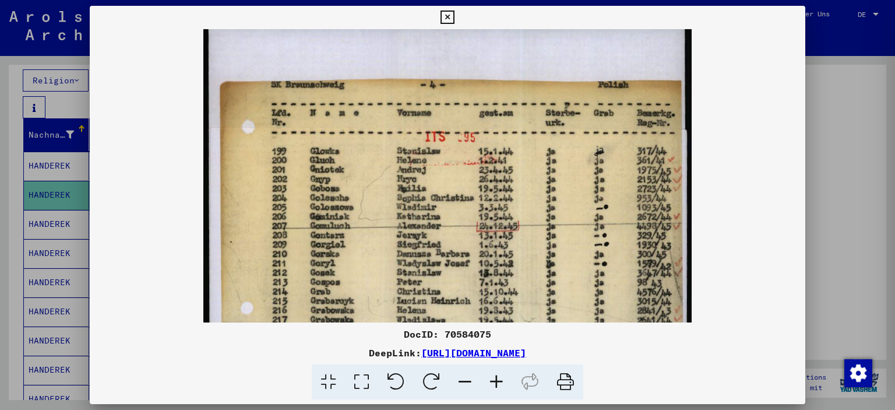
scroll to position [0, 0]
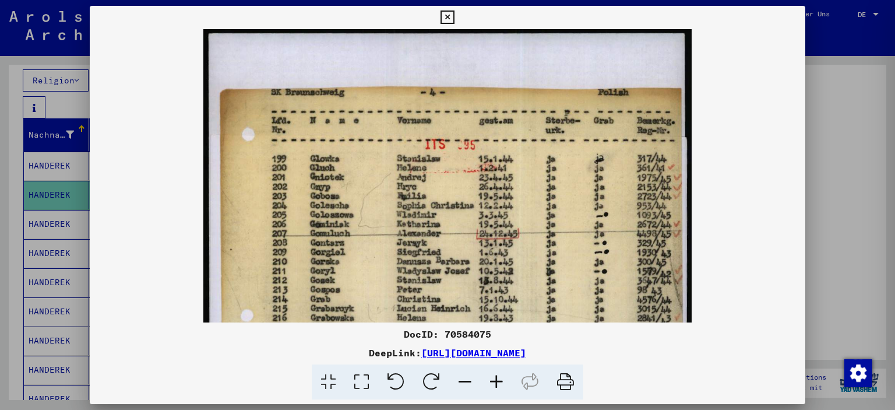
drag, startPoint x: 507, startPoint y: 214, endPoint x: 504, endPoint y: 385, distance: 171.4
click at [506, 385] on div "DocID: 70584075 DeepLink: [URL][DOMAIN_NAME]" at bounding box center [448, 203] width 716 height 394
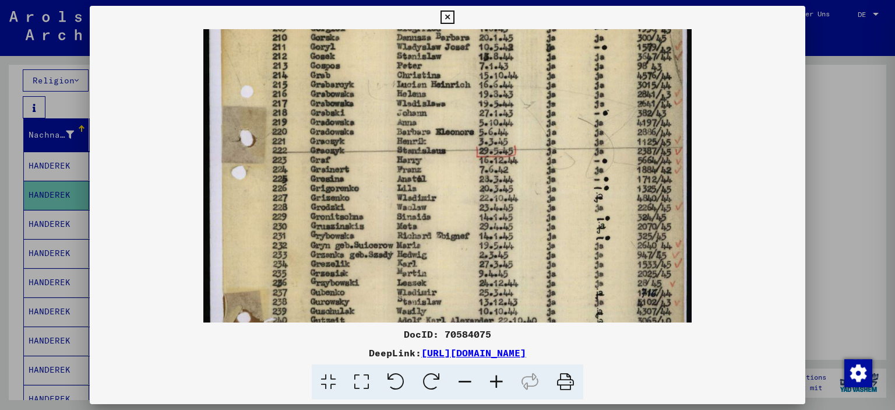
drag, startPoint x: 580, startPoint y: 228, endPoint x: 562, endPoint y: 8, distance: 221.1
click at [562, 8] on div "DocID: 70584075 DeepLink: [URL][DOMAIN_NAME]" at bounding box center [448, 203] width 716 height 394
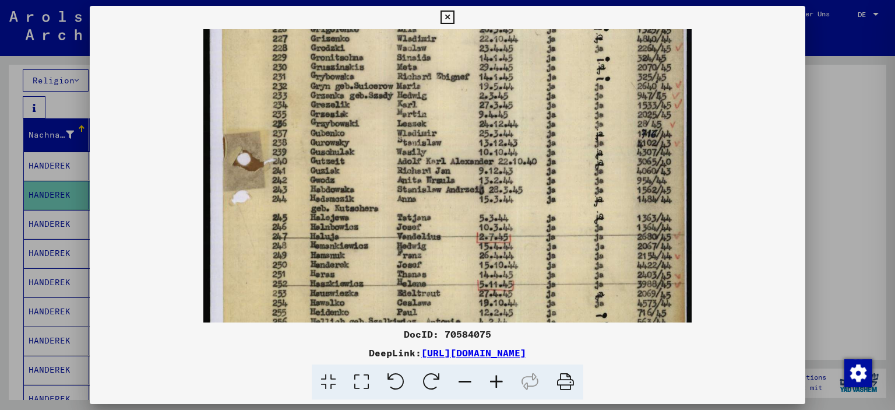
drag, startPoint x: 557, startPoint y: 132, endPoint x: 557, endPoint y: 32, distance: 100.3
click at [557, 34] on img at bounding box center [447, 40] width 488 height 789
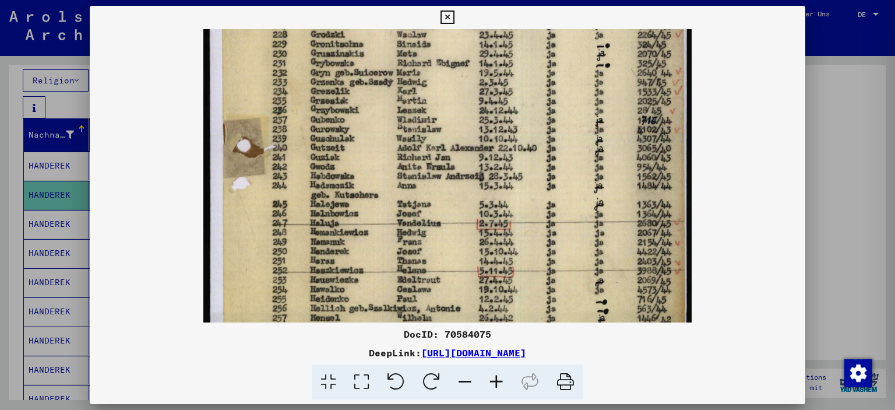
scroll to position [495, 0]
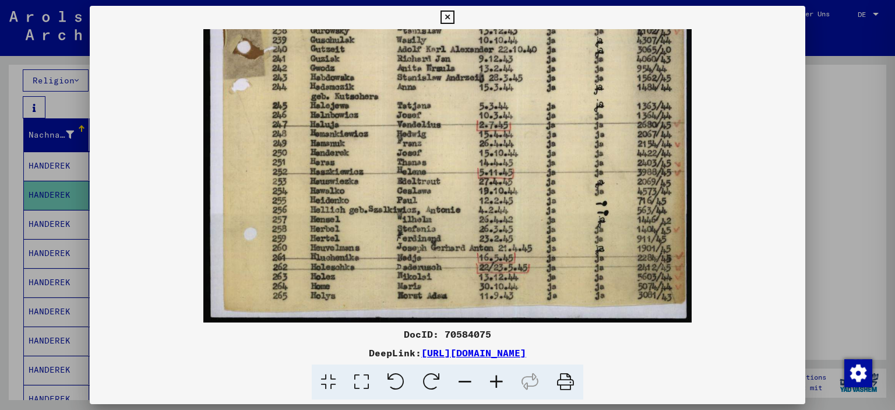
drag, startPoint x: 530, startPoint y: 107, endPoint x: 528, endPoint y: 69, distance: 37.4
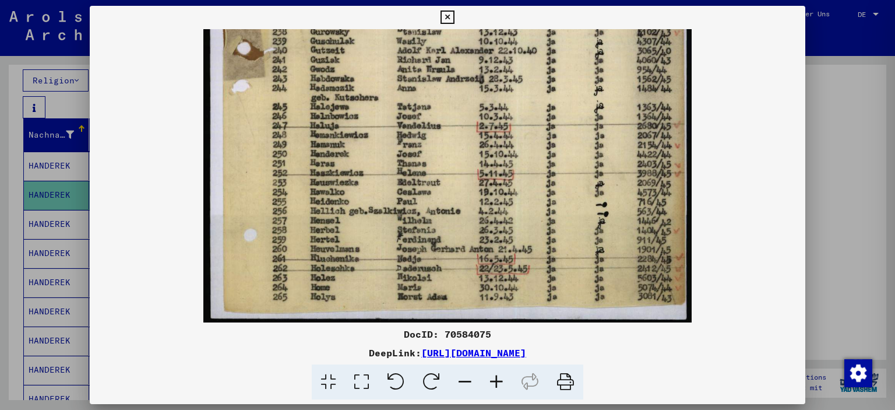
drag, startPoint x: 664, startPoint y: 154, endPoint x: 487, endPoint y: 156, distance: 176.6
click at [448, 355] on link "[URL][DOMAIN_NAME]" at bounding box center [473, 353] width 105 height 12
